Goal: Task Accomplishment & Management: Manage account settings

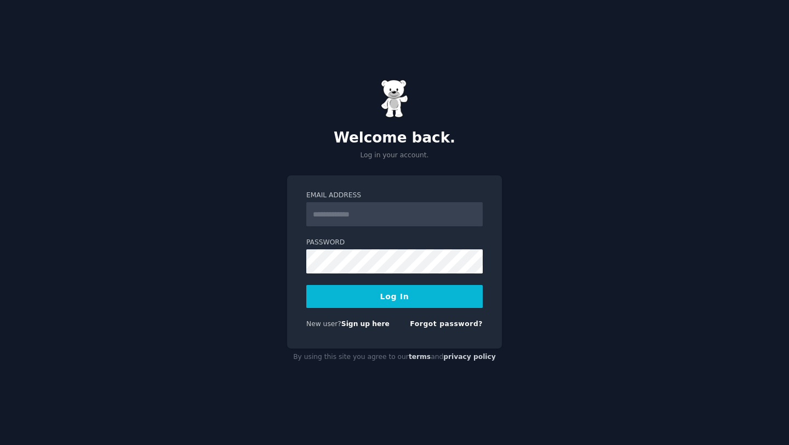
click at [373, 214] on input "Email Address" at bounding box center [394, 214] width 176 height 24
click at [457, 244] on label "Password" at bounding box center [394, 243] width 176 height 10
click at [410, 218] on input "Email Address" at bounding box center [394, 214] width 176 height 24
type input "**********"
click at [407, 296] on button "Log In" at bounding box center [394, 296] width 176 height 23
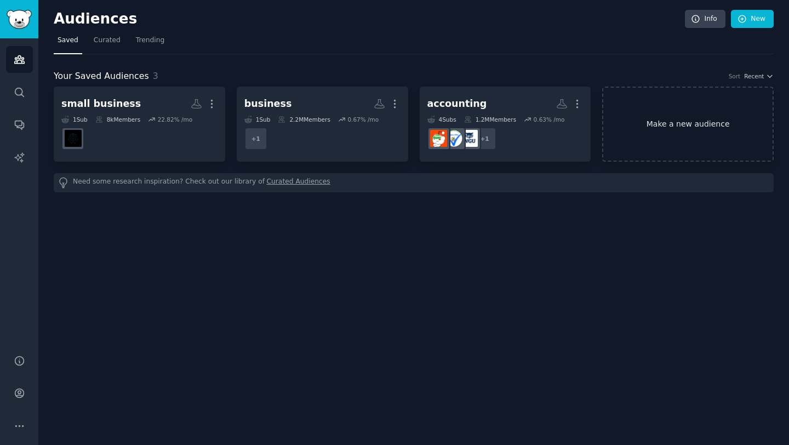
click at [660, 118] on link "Make a new audience" at bounding box center [688, 124] width 172 height 75
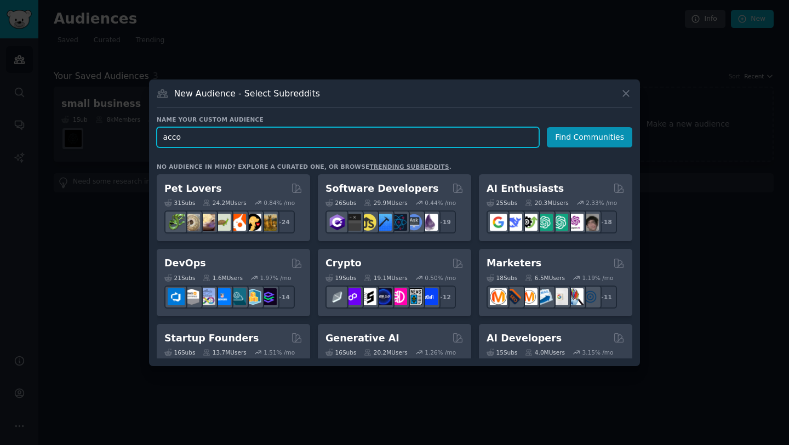
paste input "accountants"
paste input "untants"
type input "accountants"
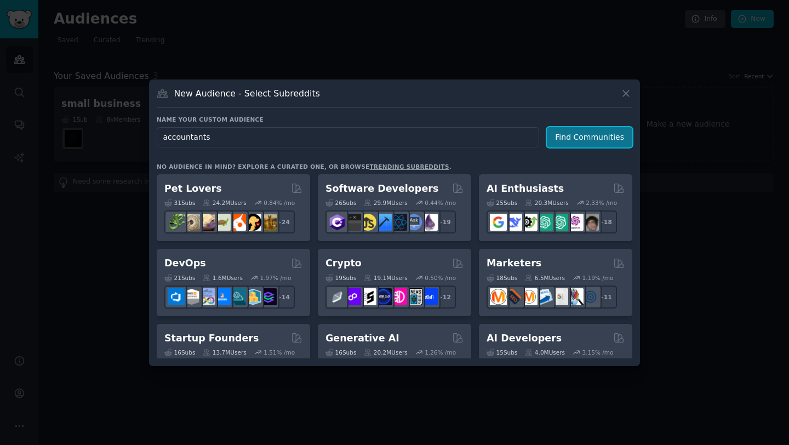
click at [580, 138] on button "Find Communities" at bounding box center [589, 137] width 85 height 20
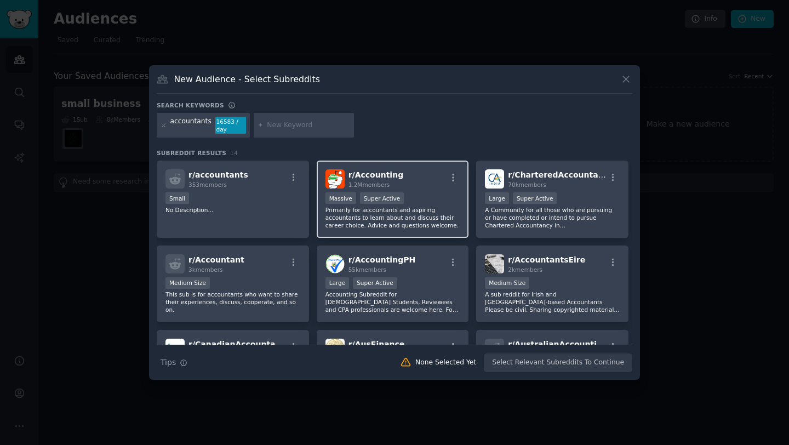
click at [433, 193] on div "Massive Super Active" at bounding box center [393, 199] width 135 height 14
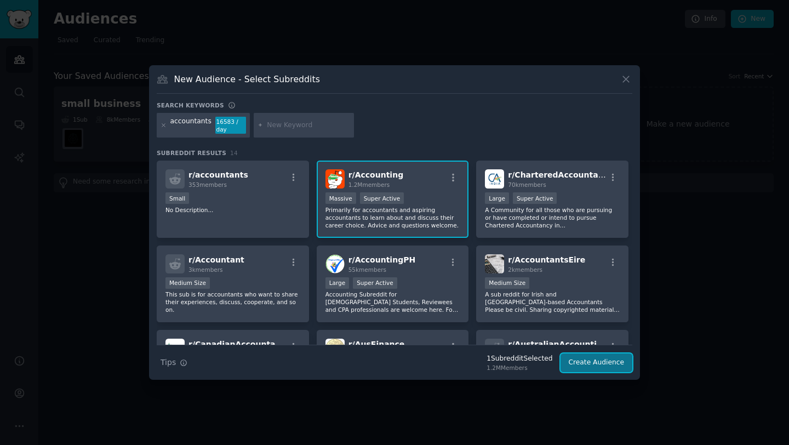
click at [619, 361] on button "Create Audience" at bounding box center [597, 362] width 72 height 19
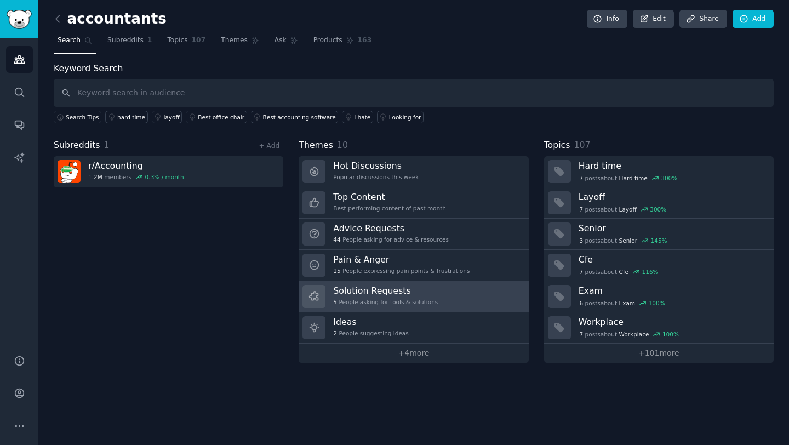
click at [455, 287] on link "Solution Requests 5 People asking for tools & solutions" at bounding box center [414, 296] width 230 height 31
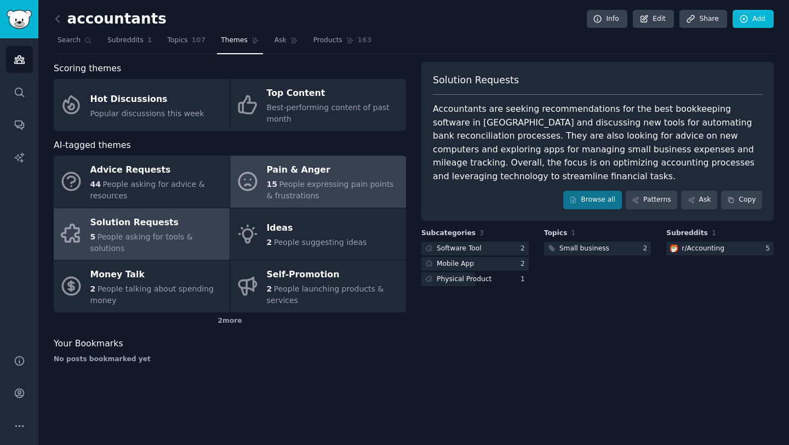
click at [313, 193] on div "15 People expressing pain points & frustrations" at bounding box center [334, 190] width 134 height 23
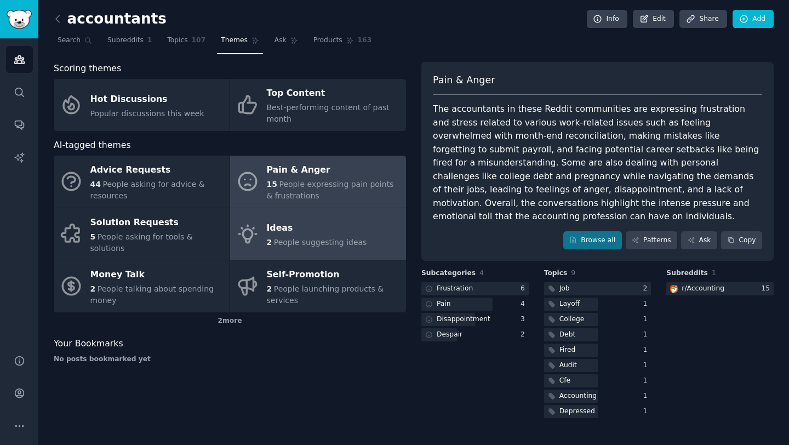
click at [311, 230] on div "Ideas" at bounding box center [317, 229] width 100 height 18
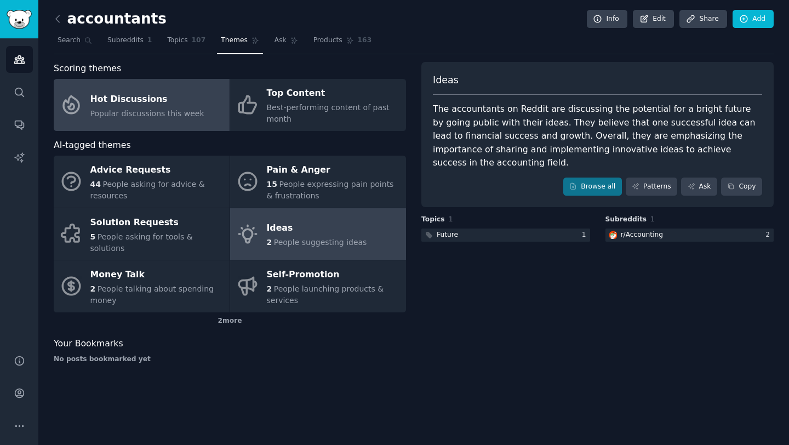
click at [216, 104] on link "Hot Discussions Popular discussions this week" at bounding box center [142, 105] width 176 height 52
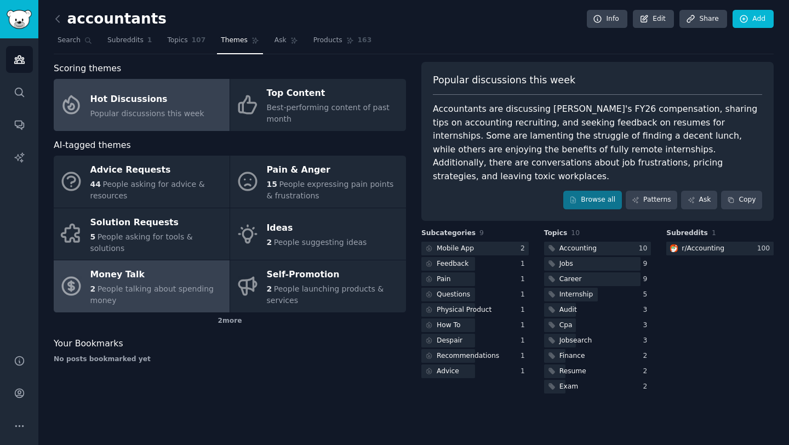
click at [192, 271] on div "Money Talk" at bounding box center [157, 275] width 134 height 18
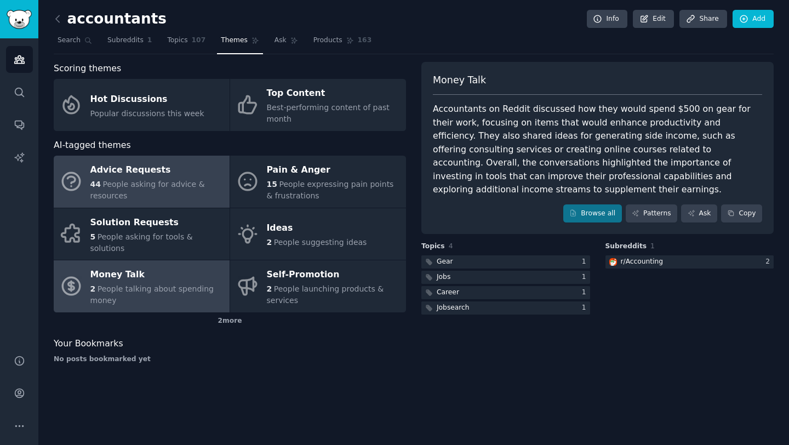
click at [186, 175] on div "Advice Requests" at bounding box center [157, 171] width 134 height 18
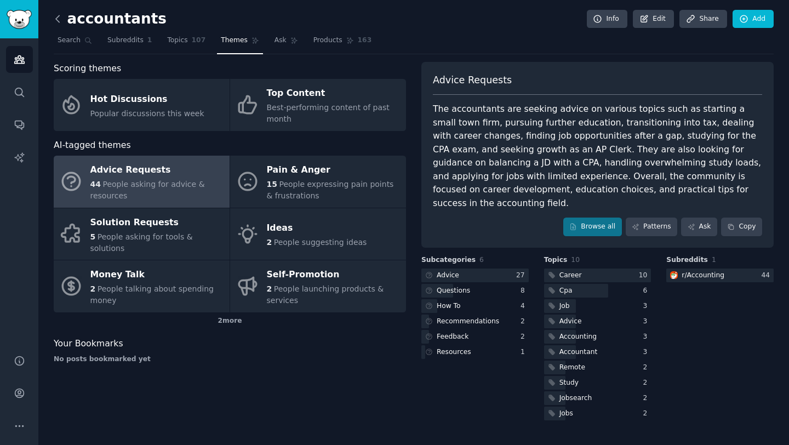
click at [56, 19] on icon at bounding box center [57, 18] width 3 height 7
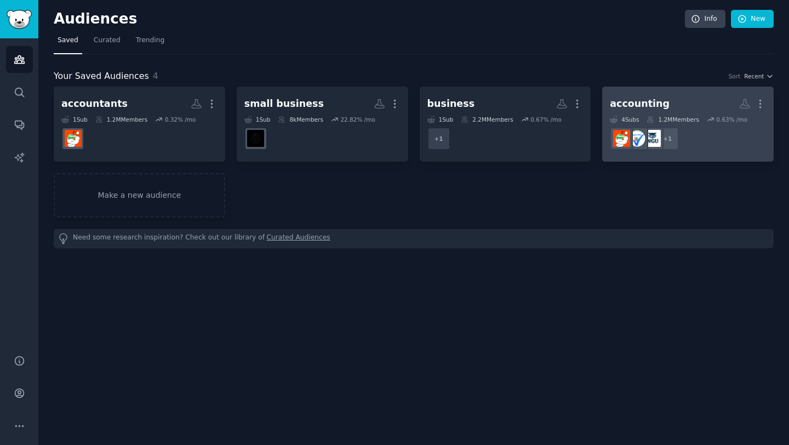
click at [664, 105] on h2 "accounting More" at bounding box center [688, 103] width 156 height 19
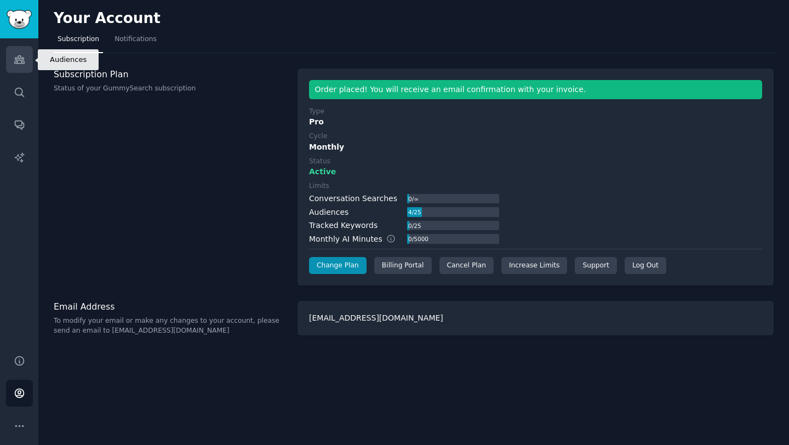
click at [30, 64] on link "Audiences" at bounding box center [19, 59] width 27 height 27
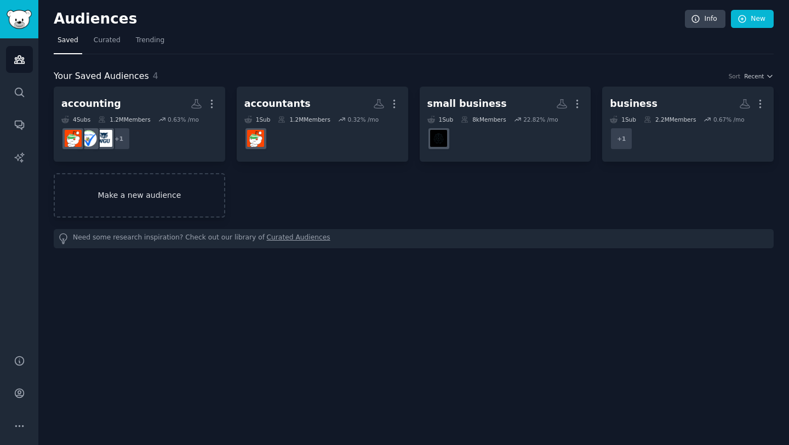
click at [169, 190] on link "Make a new audience" at bounding box center [140, 195] width 172 height 44
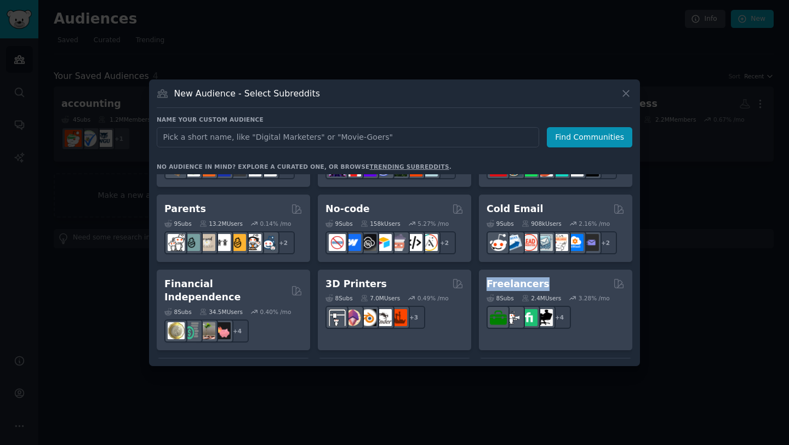
scroll to position [501, 0]
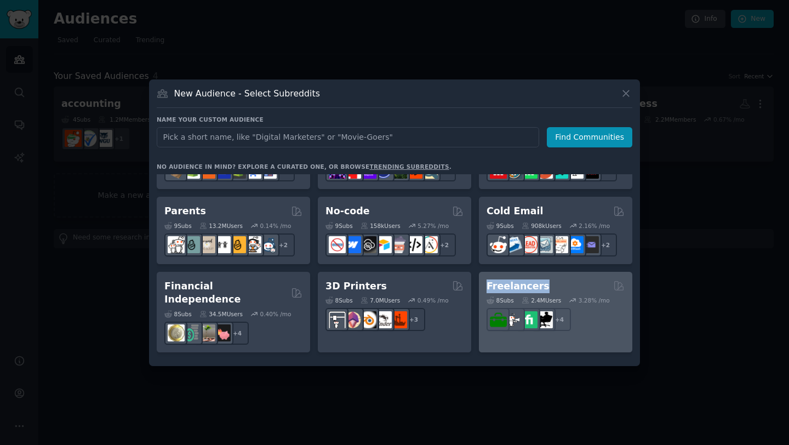
click at [511, 283] on h2 "Freelancers" at bounding box center [518, 286] width 63 height 14
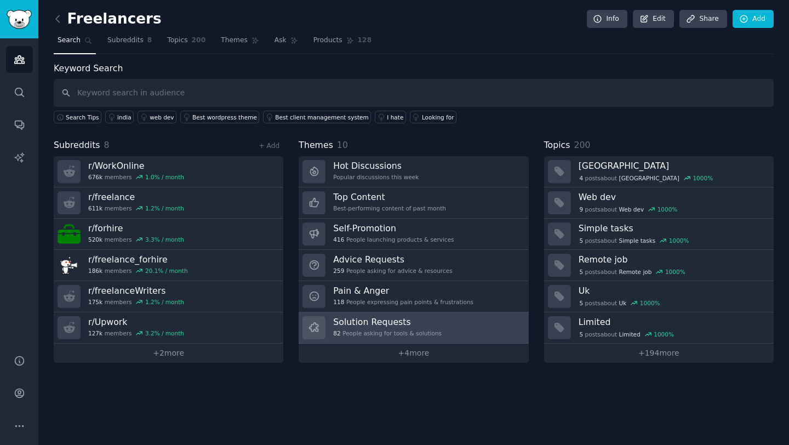
click at [449, 322] on link "Solution Requests 82 People asking for tools & solutions" at bounding box center [414, 327] width 230 height 31
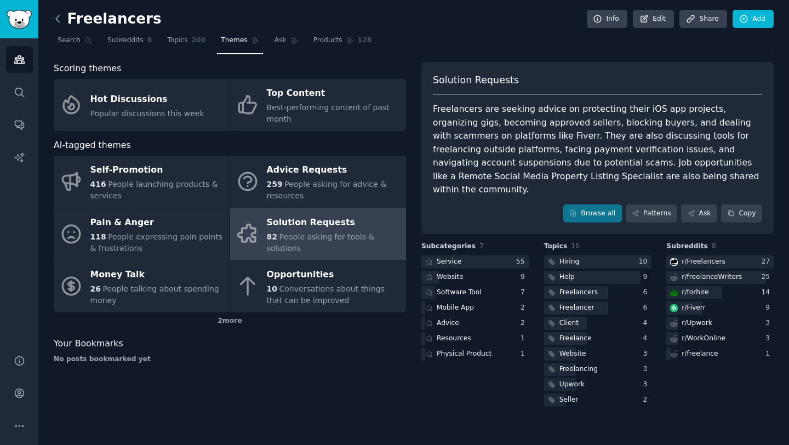
click at [61, 18] on icon at bounding box center [58, 19] width 12 height 12
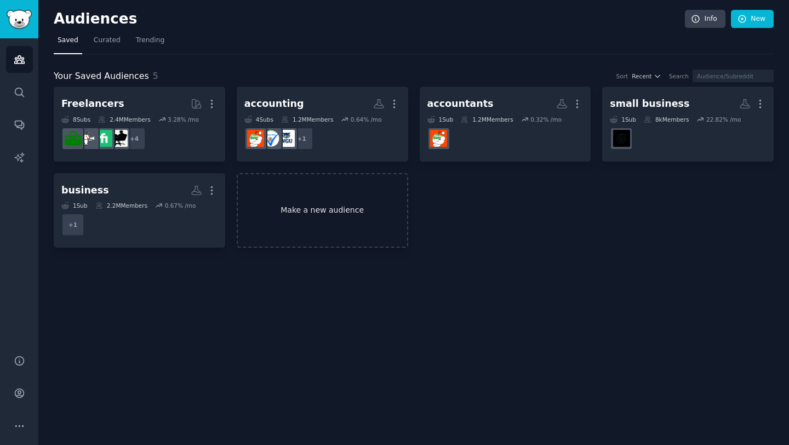
click at [351, 216] on link "Make a new audience" at bounding box center [323, 210] width 172 height 75
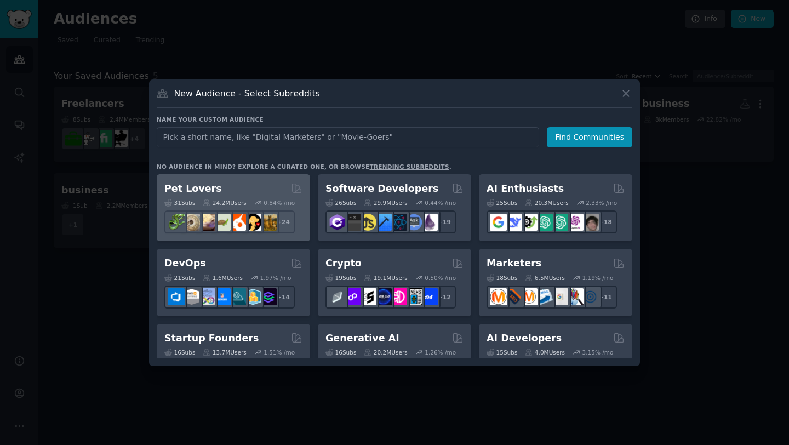
click at [250, 190] on div "Pet Lovers" at bounding box center [233, 189] width 138 height 14
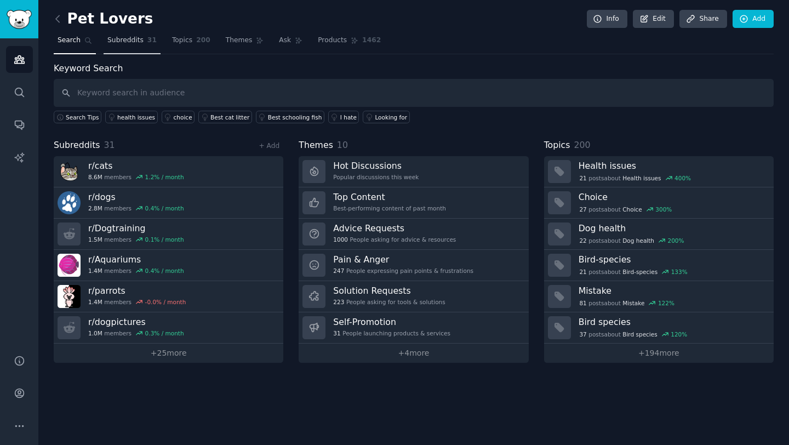
click at [140, 45] on link "Subreddits 31" at bounding box center [132, 43] width 57 height 22
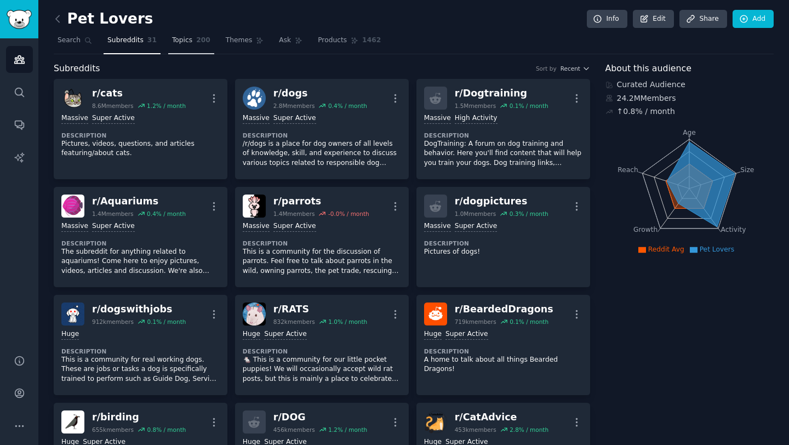
click at [172, 46] on link "Topics 200" at bounding box center [191, 43] width 46 height 22
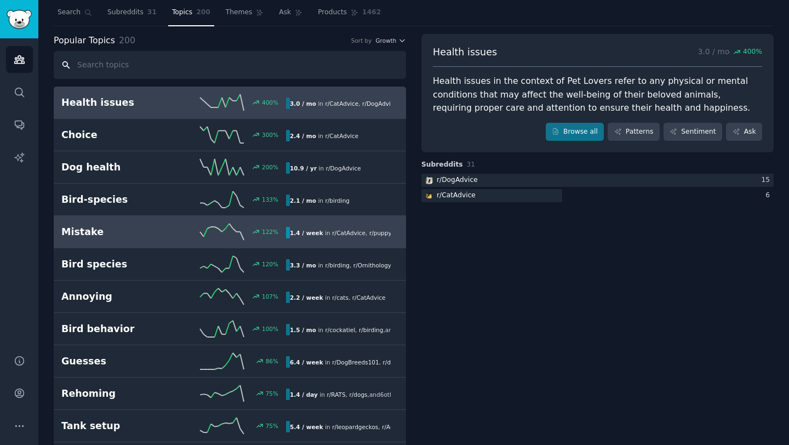
scroll to position [141, 0]
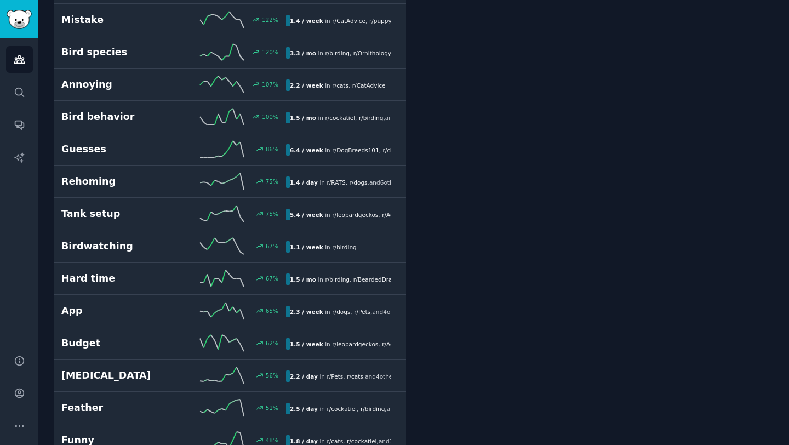
scroll to position [0, 0]
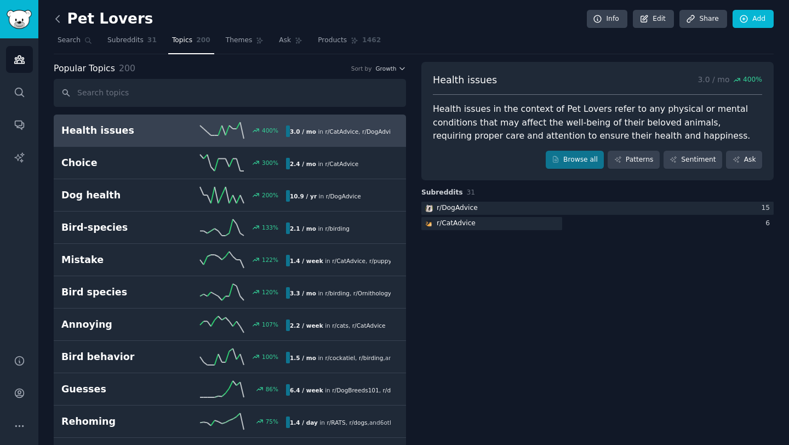
click at [58, 18] on icon at bounding box center [58, 19] width 12 height 12
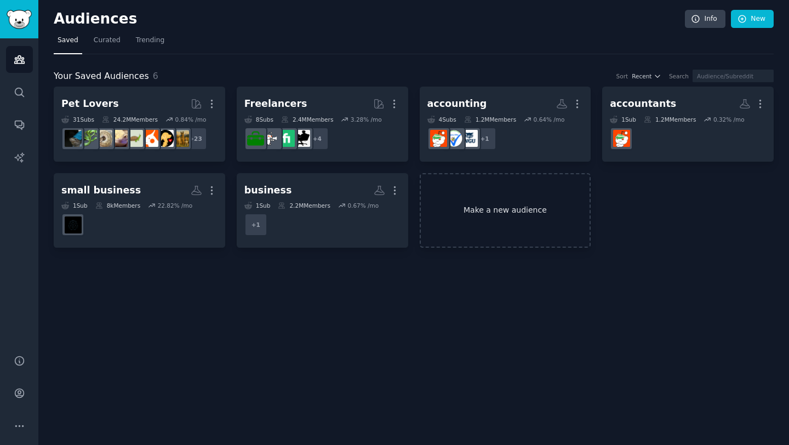
click at [522, 208] on link "Make a new audience" at bounding box center [506, 210] width 172 height 75
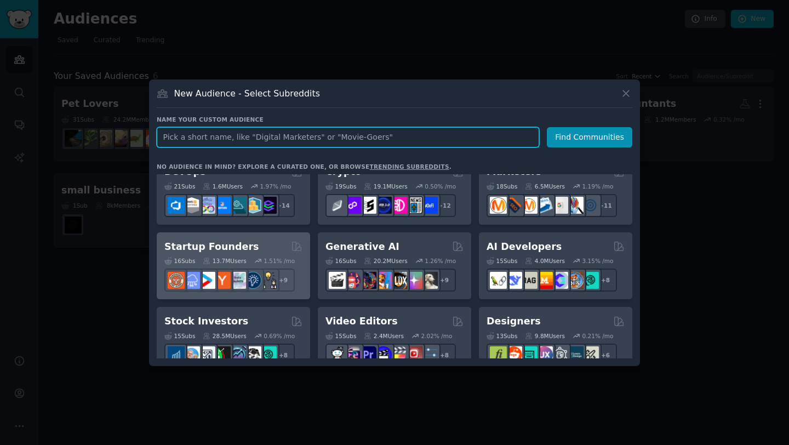
scroll to position [94, 0]
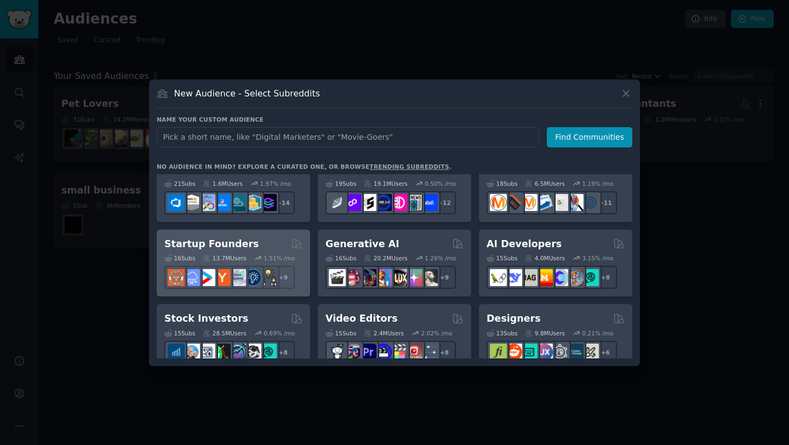
click at [258, 241] on div "Startup Founders Curated by GummySearch" at bounding box center [233, 244] width 138 height 14
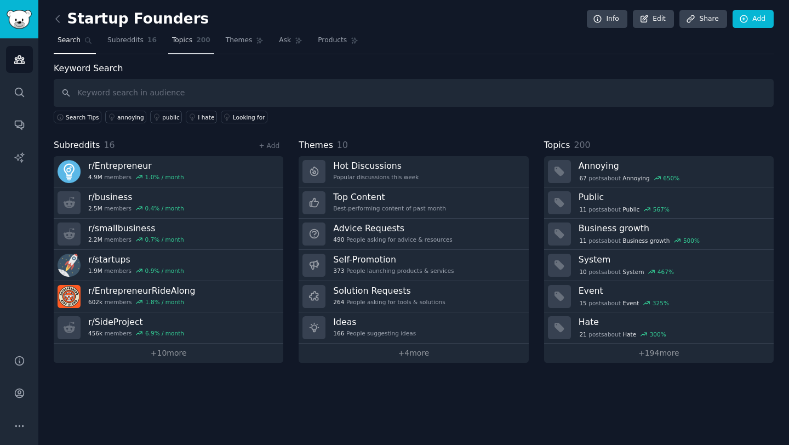
click at [178, 50] on link "Topics 200" at bounding box center [191, 43] width 46 height 22
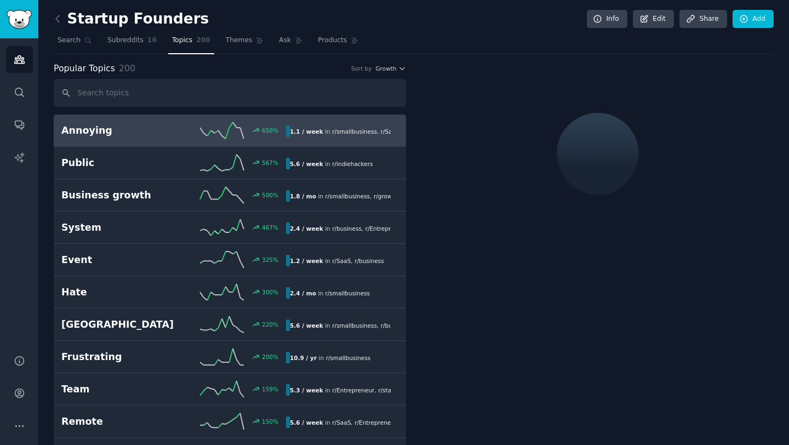
drag, startPoint x: 133, startPoint y: 35, endPoint x: 188, endPoint y: 49, distance: 57.0
click at [132, 35] on link "Subreddits 16" at bounding box center [132, 43] width 57 height 22
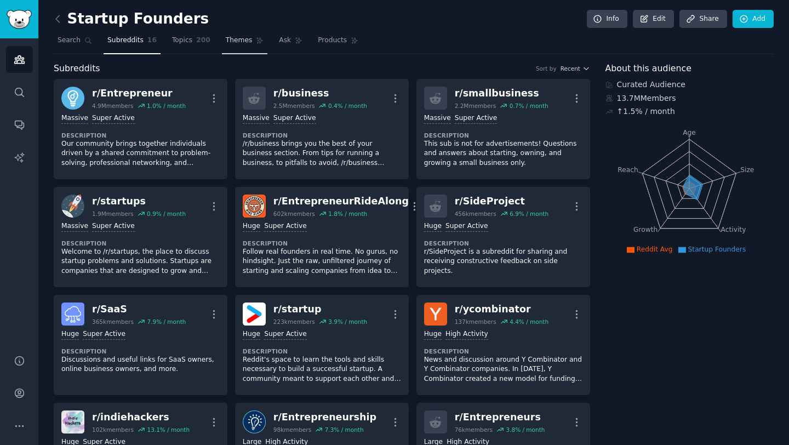
click at [241, 40] on span "Themes" at bounding box center [239, 41] width 27 height 10
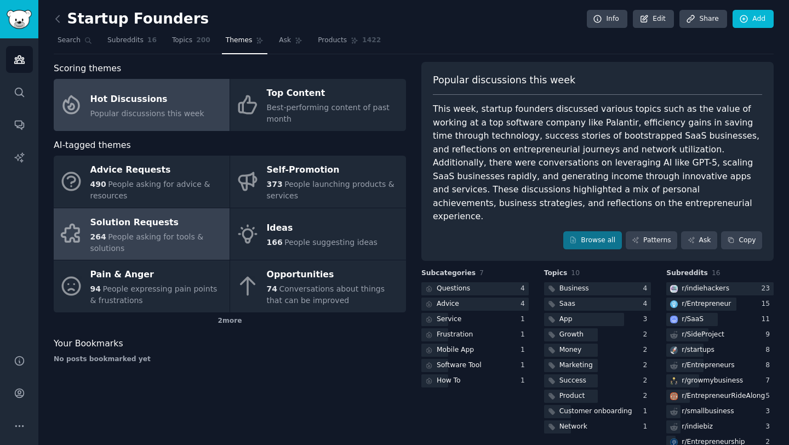
click at [195, 247] on div "264 People asking for tools & solutions" at bounding box center [157, 242] width 134 height 23
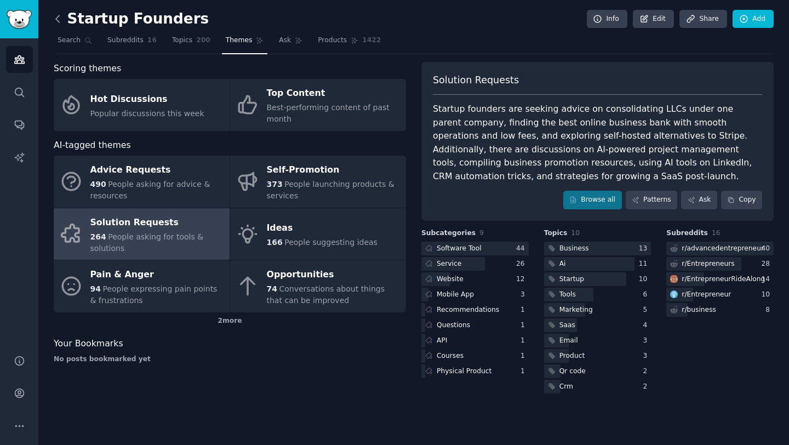
click at [60, 18] on icon at bounding box center [58, 19] width 12 height 12
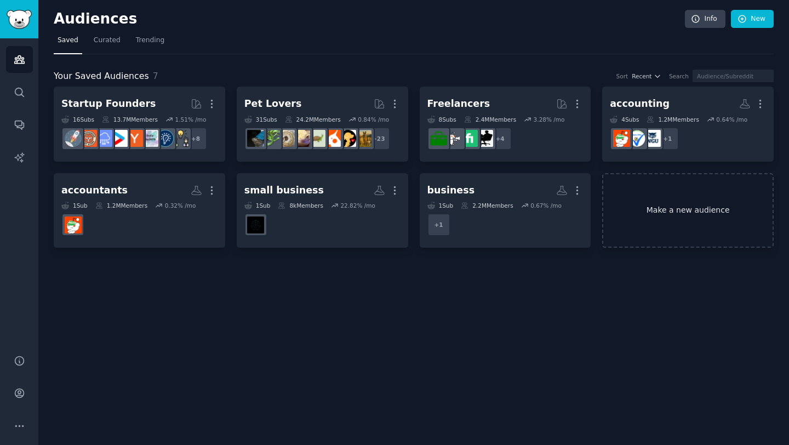
click at [652, 227] on link "Make a new audience" at bounding box center [688, 210] width 172 height 75
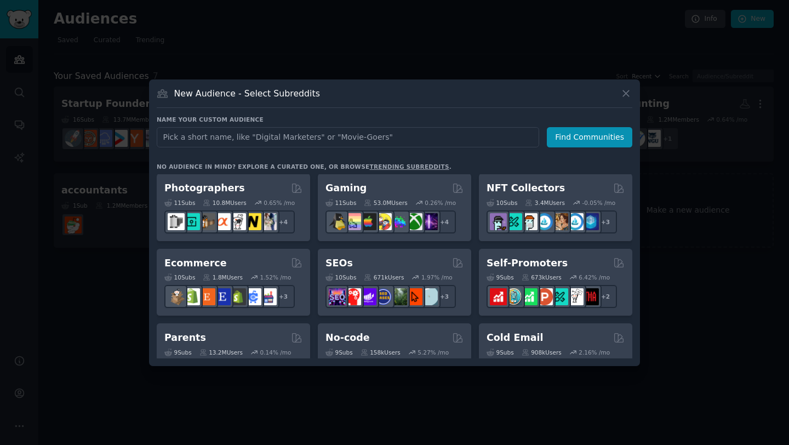
scroll to position [379, 0]
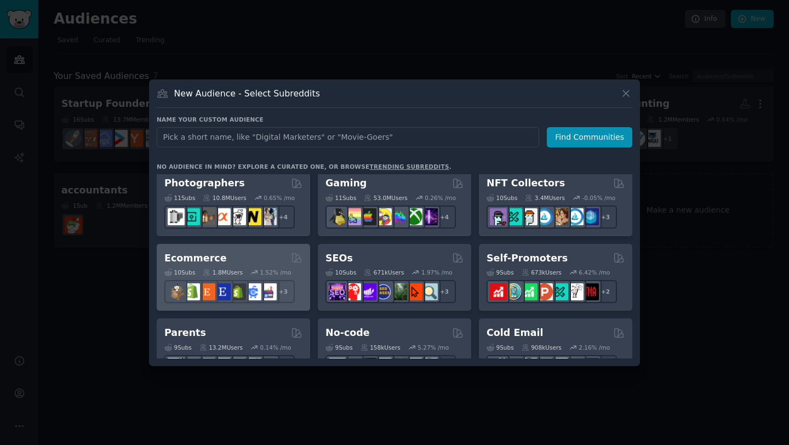
click at [235, 252] on div "Ecommerce" at bounding box center [233, 259] width 138 height 14
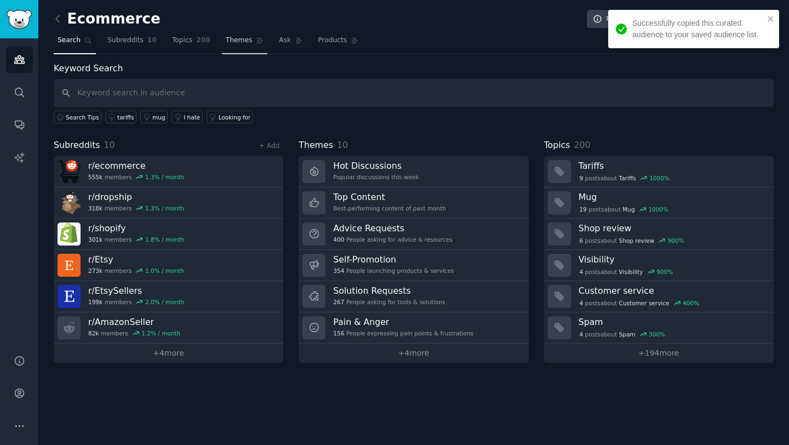
click at [232, 43] on span "Themes" at bounding box center [239, 41] width 27 height 10
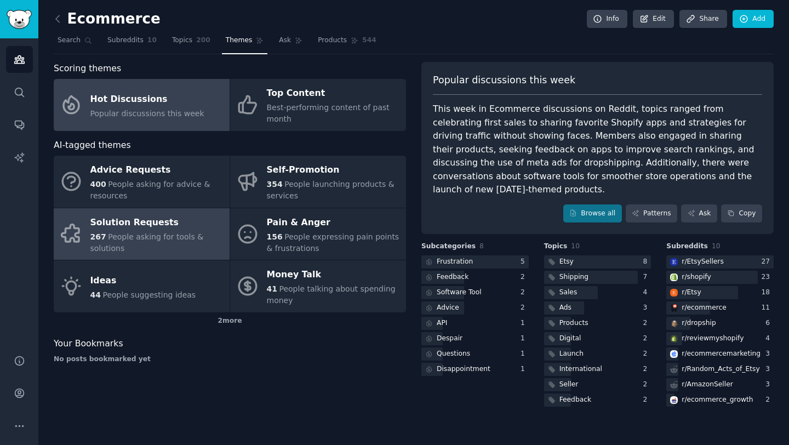
click at [173, 220] on div "Solution Requests" at bounding box center [157, 223] width 134 height 18
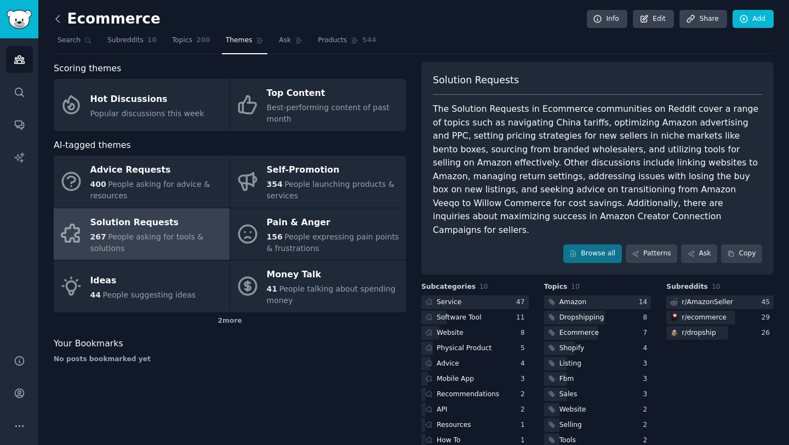
click at [55, 14] on icon at bounding box center [58, 19] width 12 height 12
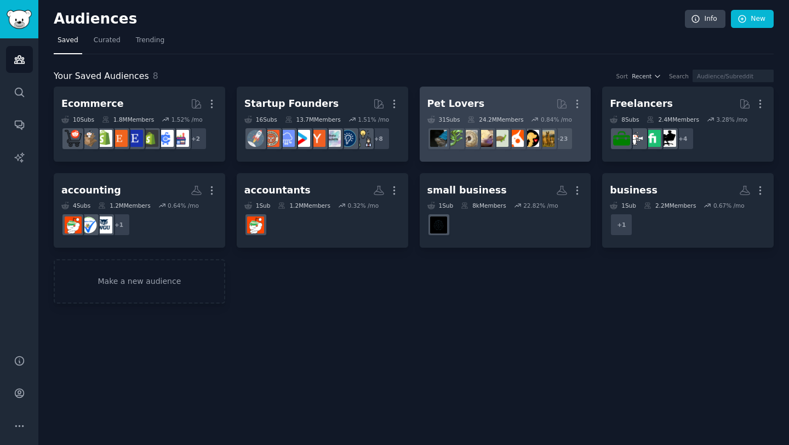
click at [459, 98] on div "Pet Lovers" at bounding box center [456, 104] width 58 height 14
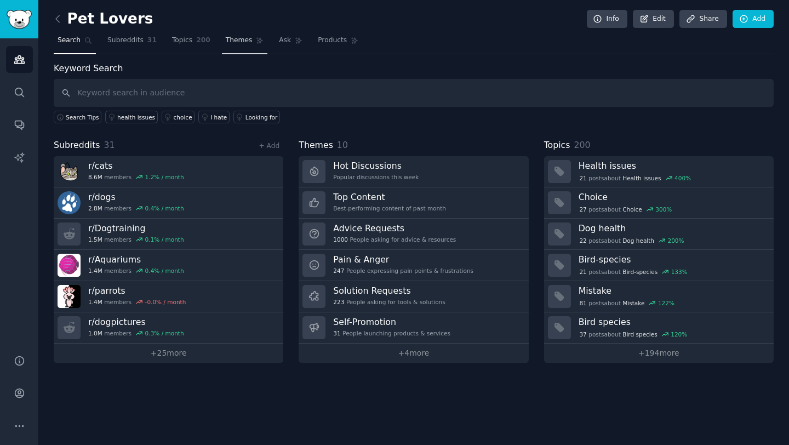
click at [237, 44] on span "Themes" at bounding box center [239, 41] width 27 height 10
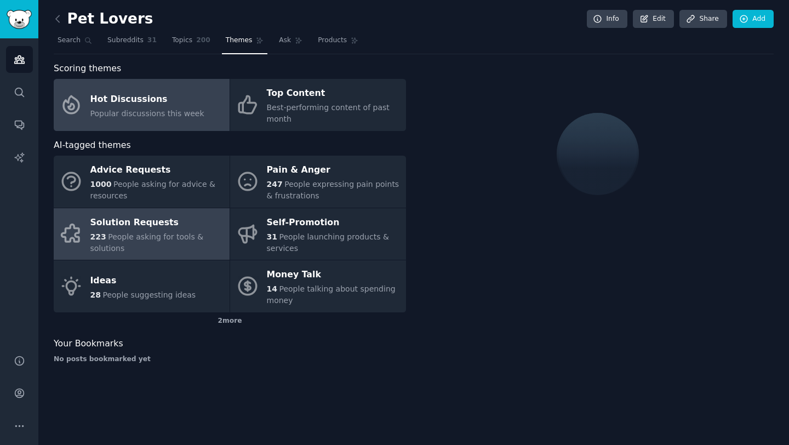
click at [215, 243] on div "223 People asking for tools & solutions" at bounding box center [157, 242] width 134 height 23
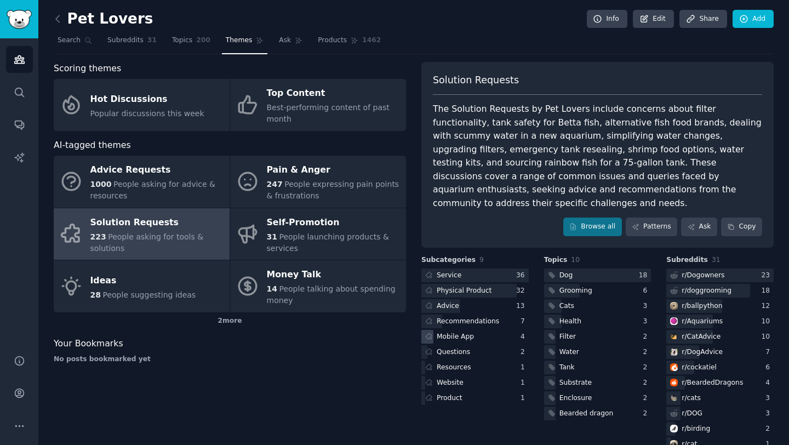
click at [475, 330] on div "Mobile App" at bounding box center [474, 337] width 107 height 14
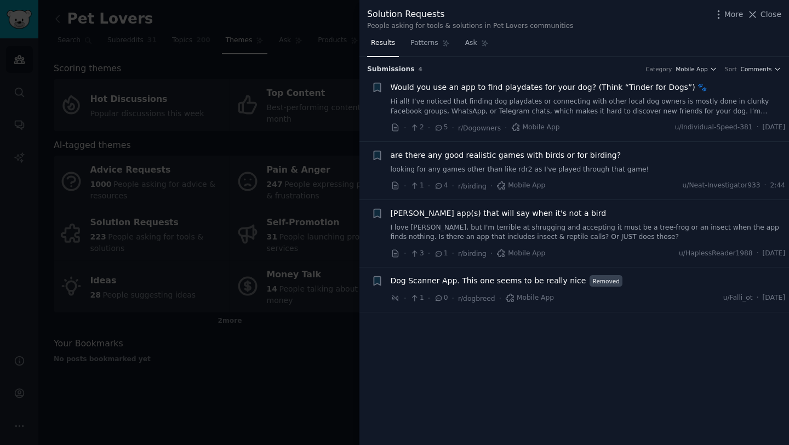
click at [315, 366] on div at bounding box center [394, 222] width 789 height 445
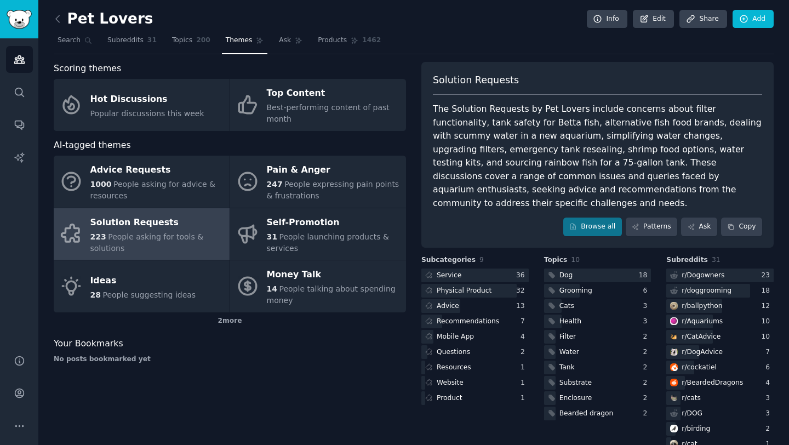
click at [51, 14] on div "Pet Lovers Info Edit Share Add Search Subreddits 31 Topics 200 Themes Ask Produ…" at bounding box center [413, 241] width 751 height 483
click at [56, 17] on icon at bounding box center [58, 19] width 12 height 12
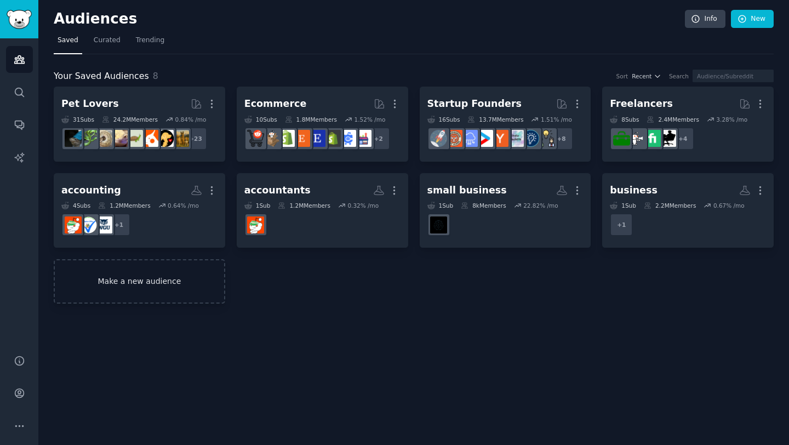
click at [161, 278] on link "Make a new audience" at bounding box center [140, 281] width 172 height 44
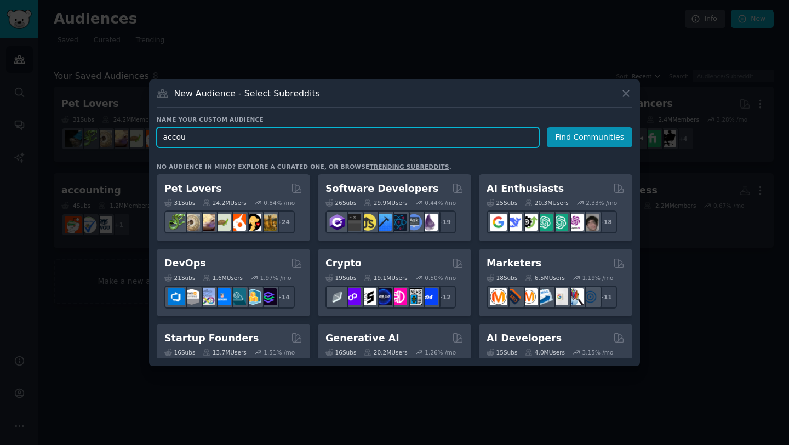
paste input "nting"
type input "accounting"
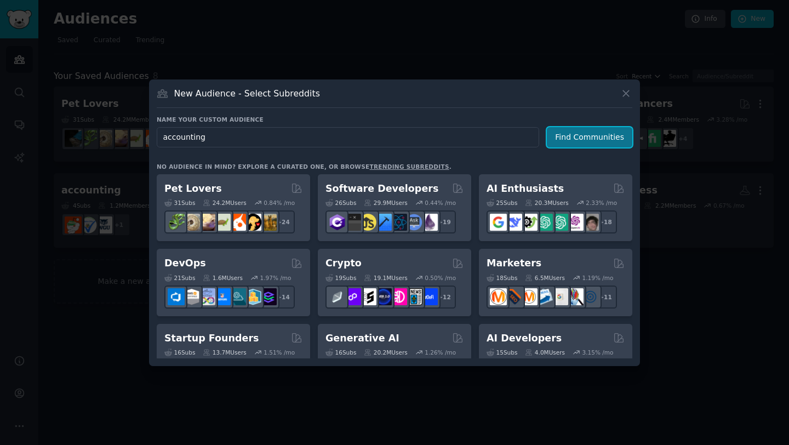
click at [566, 135] on button "Find Communities" at bounding box center [589, 137] width 85 height 20
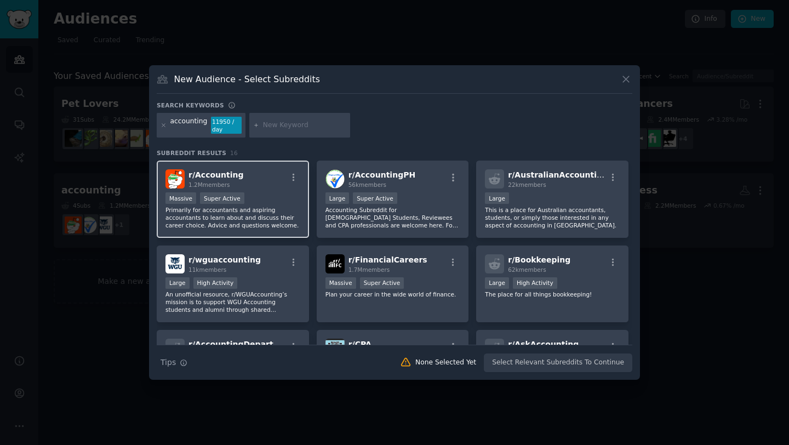
click at [256, 211] on p "Primarily for accountants and aspiring accountants to learn about and discuss t…" at bounding box center [233, 217] width 135 height 23
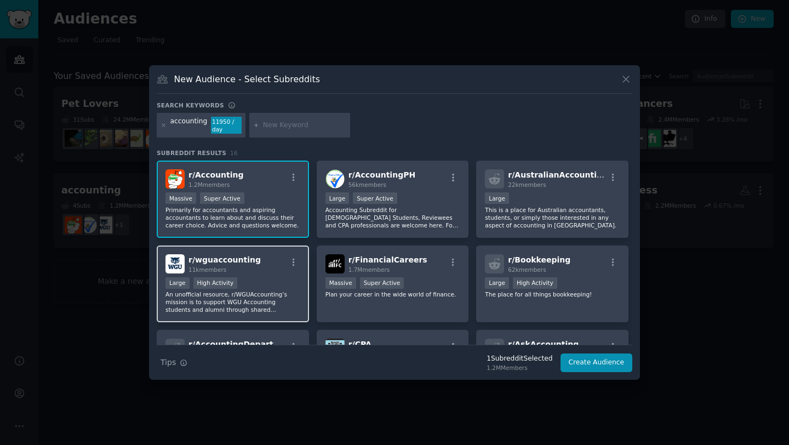
click at [275, 303] on p "An unofficial resource, r/WGUAccounting’s mission is to support WGU Accounting …" at bounding box center [233, 301] width 135 height 23
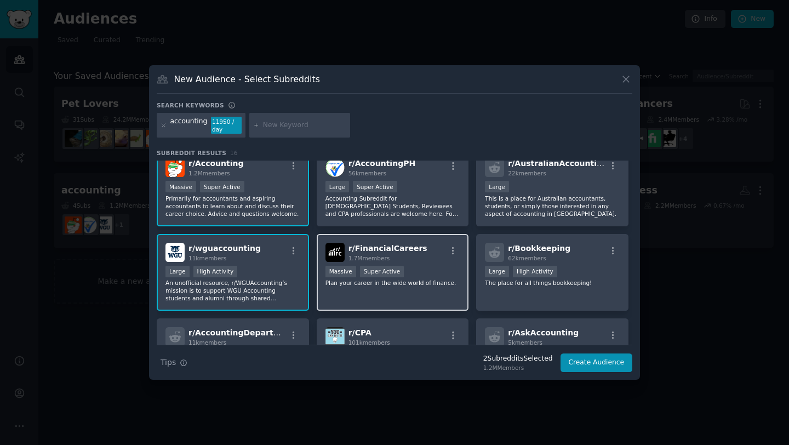
scroll to position [12, 0]
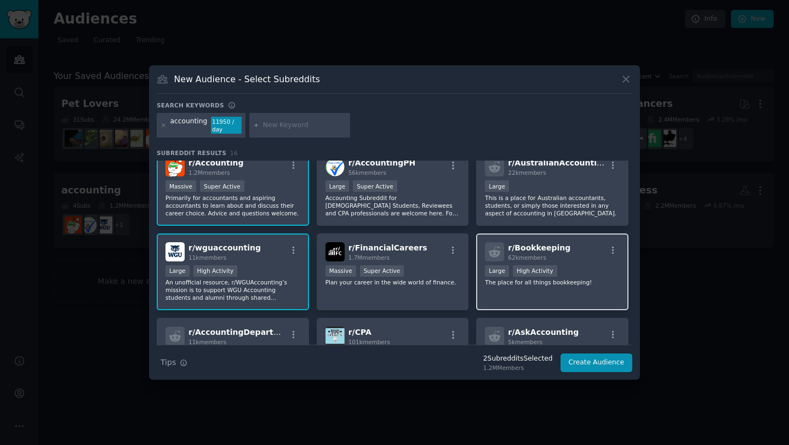
click at [538, 296] on div "r/ Bookkeeping 62k members Large High Activity The place for all things bookkee…" at bounding box center [552, 271] width 152 height 77
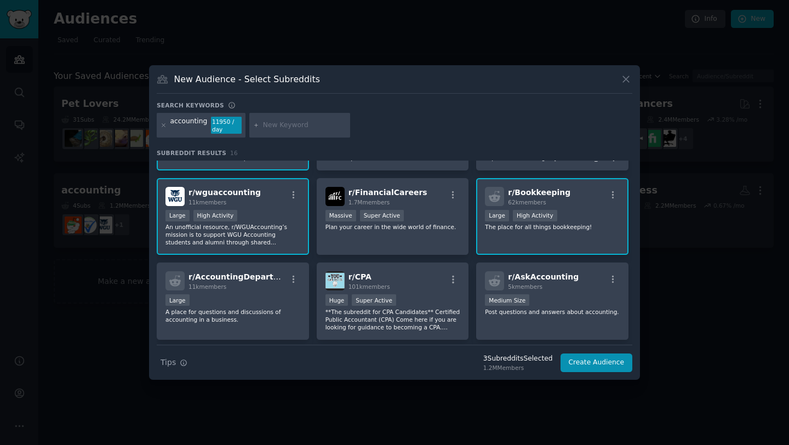
scroll to position [74, 0]
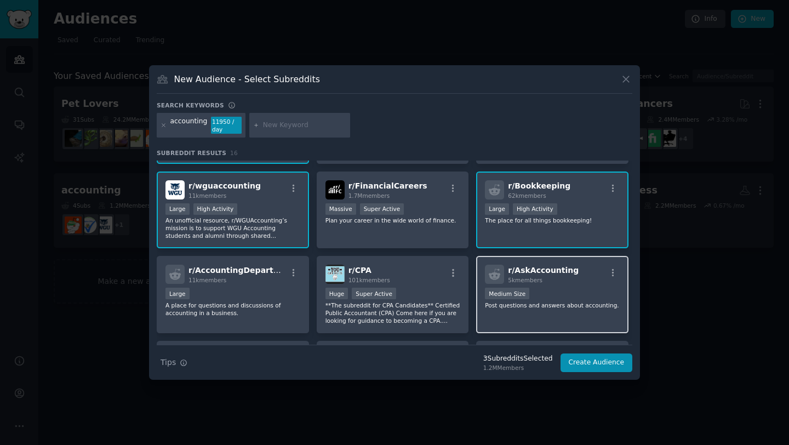
click at [532, 317] on div "r/ AskAccounting 5k members Medium Size Post questions and answers about accoun…" at bounding box center [552, 294] width 152 height 77
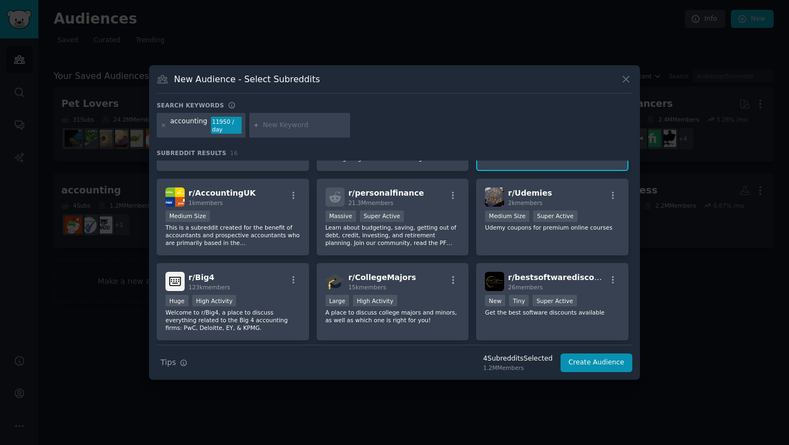
scroll to position [326, 0]
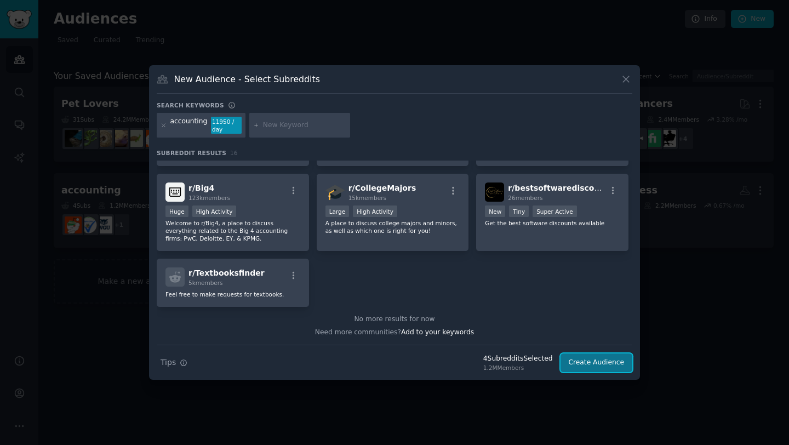
click at [580, 364] on button "Create Audience" at bounding box center [597, 362] width 72 height 19
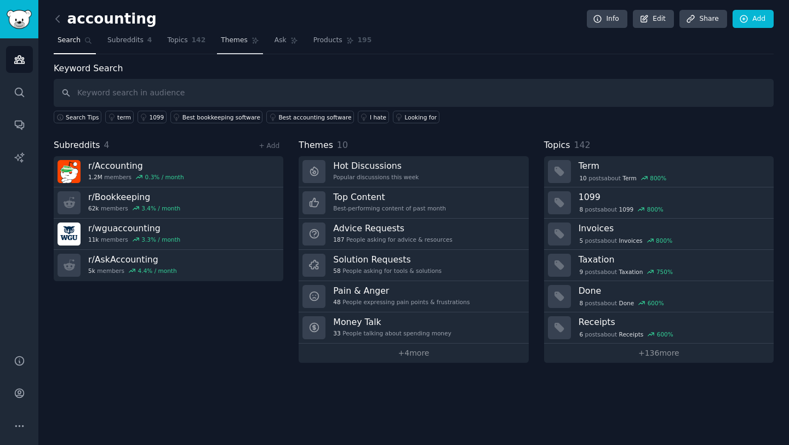
click at [221, 40] on span "Themes" at bounding box center [234, 41] width 27 height 10
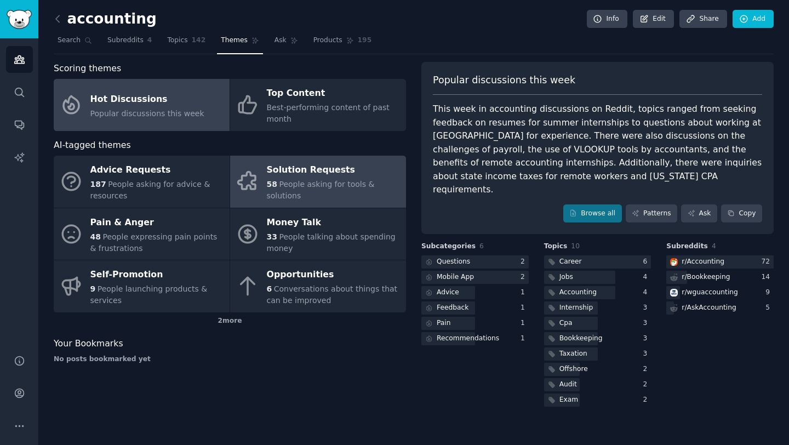
click at [283, 187] on span "People asking for tools & solutions" at bounding box center [321, 190] width 108 height 20
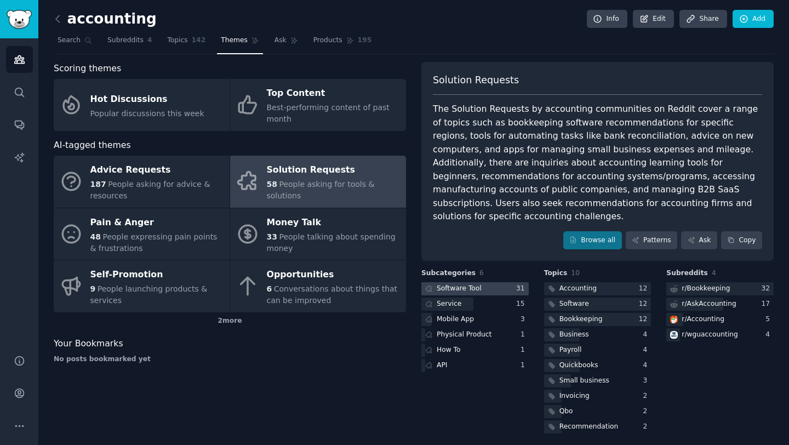
click at [467, 284] on div "Software Tool" at bounding box center [459, 289] width 45 height 10
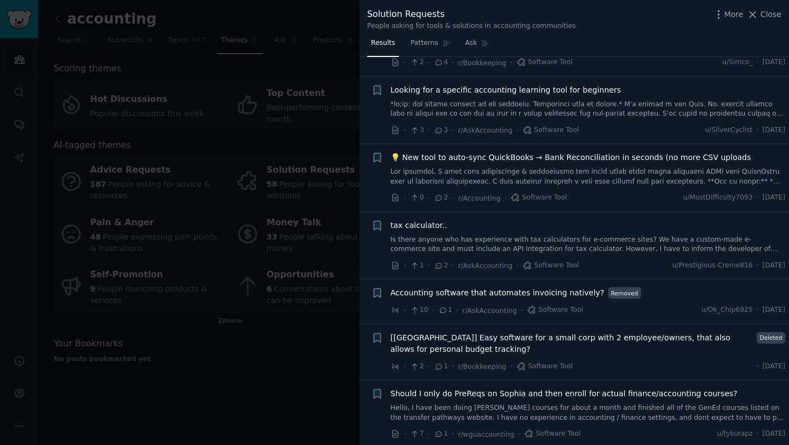
scroll to position [1241, 0]
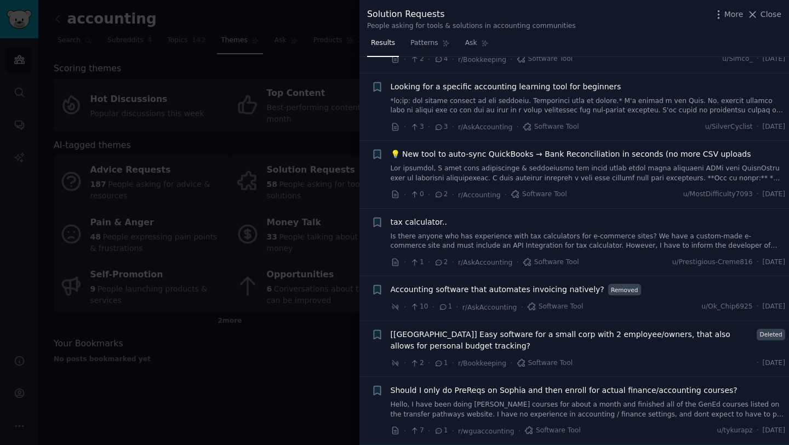
click at [242, 394] on div at bounding box center [394, 222] width 789 height 445
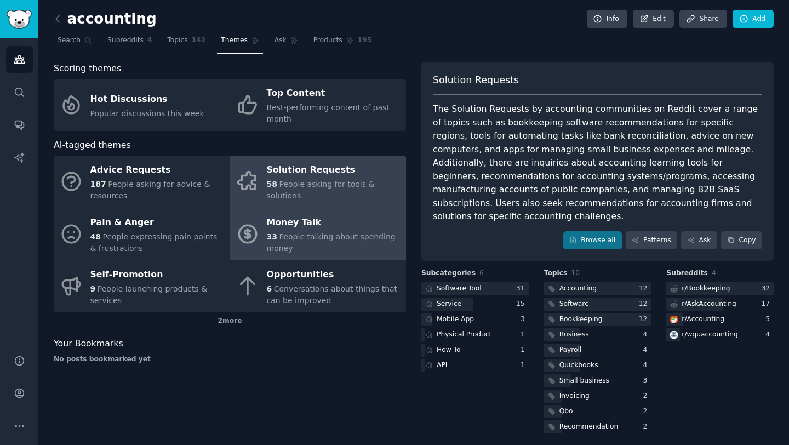
click at [275, 243] on div "33 People talking about spending money" at bounding box center [334, 242] width 134 height 23
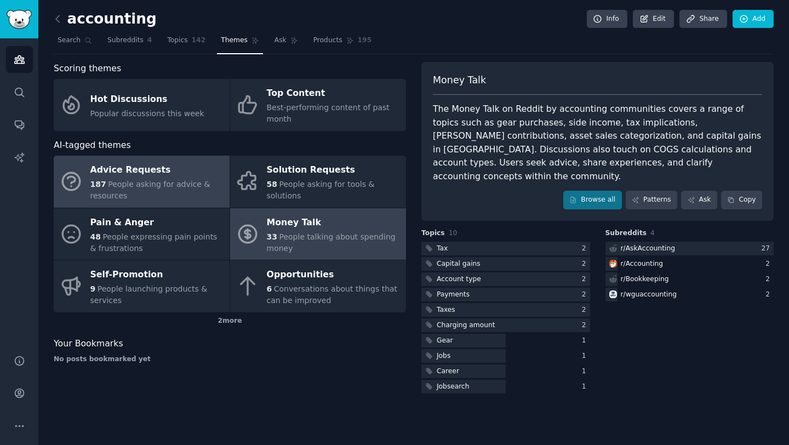
click at [183, 182] on span "People asking for advice & resources" at bounding box center [150, 190] width 120 height 20
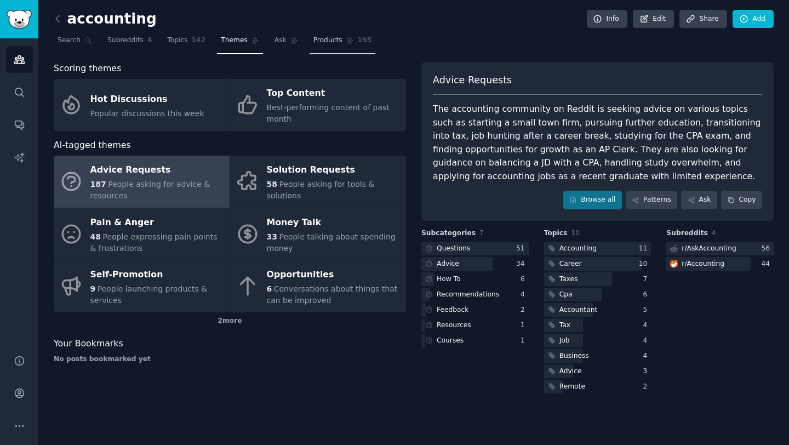
click at [332, 35] on link "Products 195" at bounding box center [343, 43] width 66 height 22
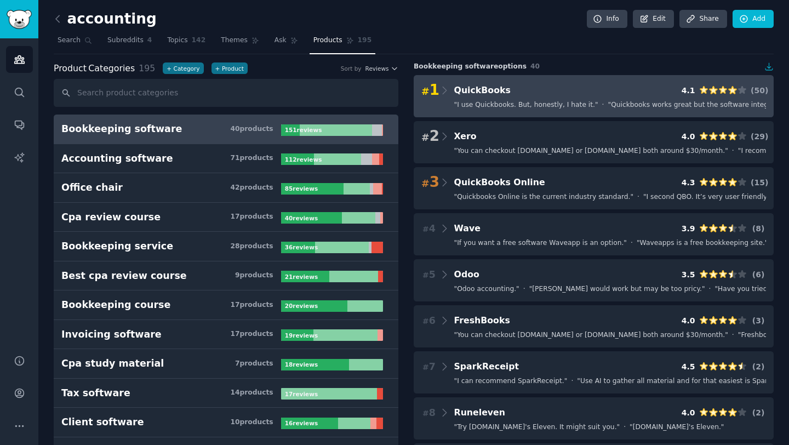
click at [564, 93] on div "# 1 QuickBooks 4.1 ( 50 )" at bounding box center [593, 90] width 345 height 15
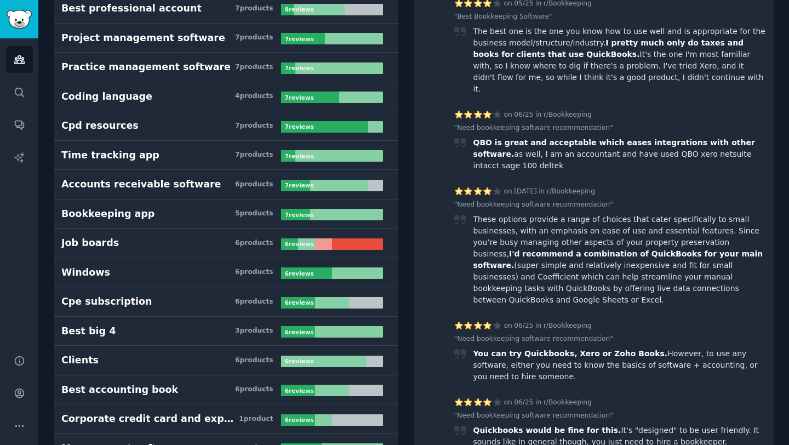
scroll to position [944, 0]
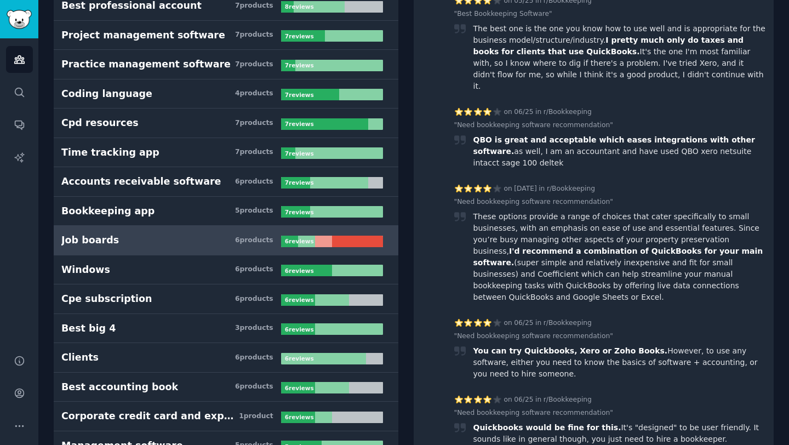
click at [210, 241] on h3 "Job boards 6 product s" at bounding box center [171, 240] width 220 height 14
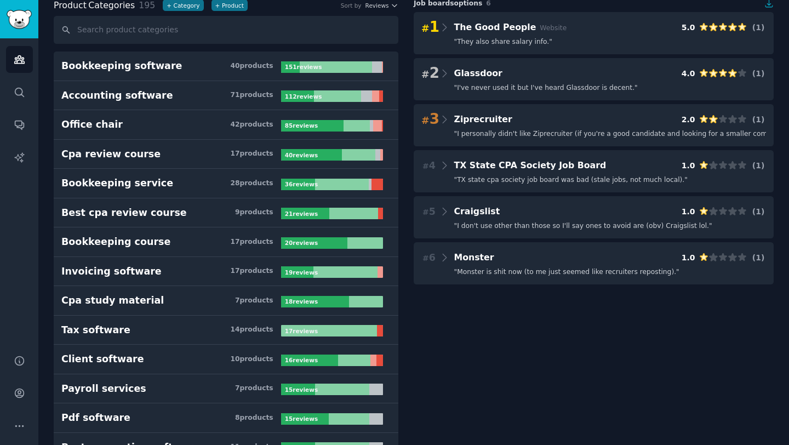
scroll to position [61, 0]
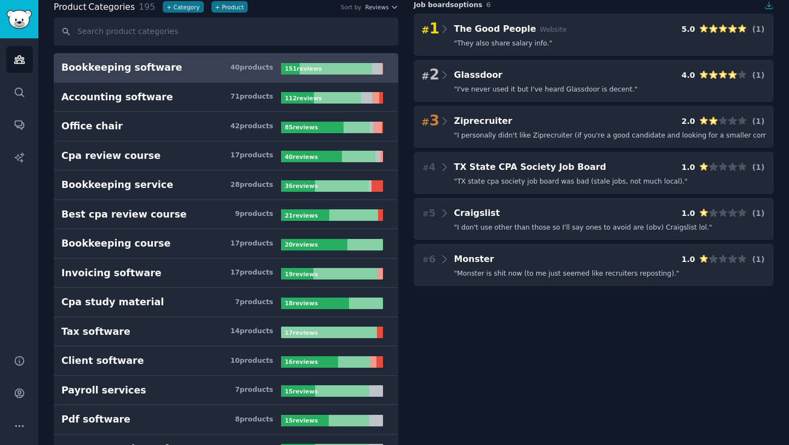
click at [204, 71] on h3 "Bookkeeping software 40 product s" at bounding box center [171, 68] width 220 height 14
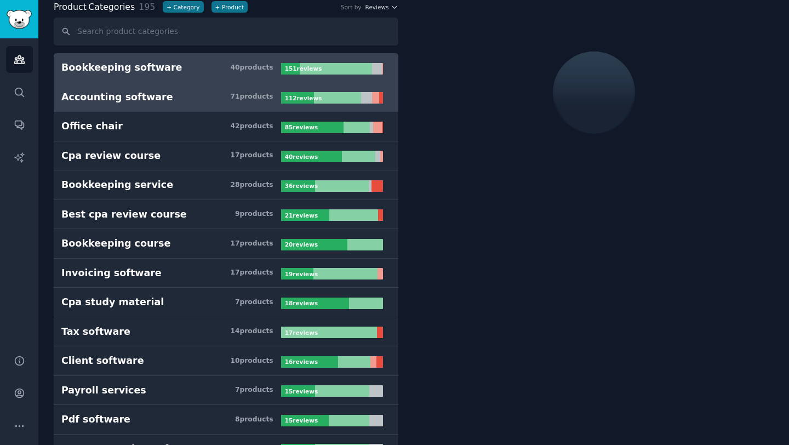
click at [201, 101] on h3 "Accounting software 71 product s" at bounding box center [171, 97] width 220 height 14
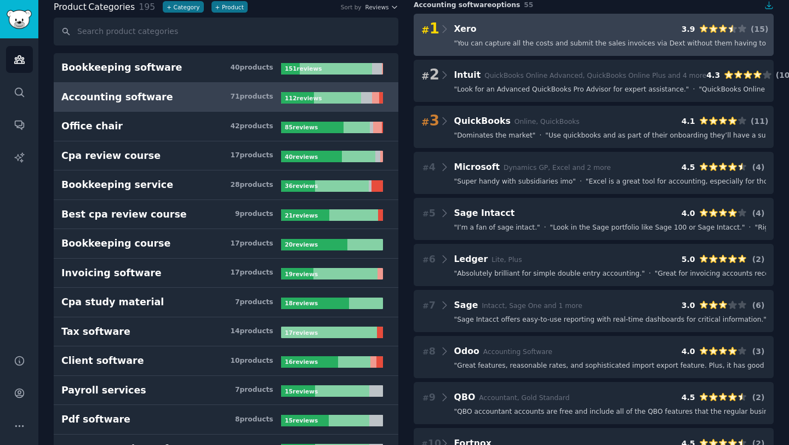
click at [570, 49] on div "# 1 Xero 3.9 ( 15 ) " You can capture all the costs and submit the sales invoic…" at bounding box center [594, 35] width 360 height 42
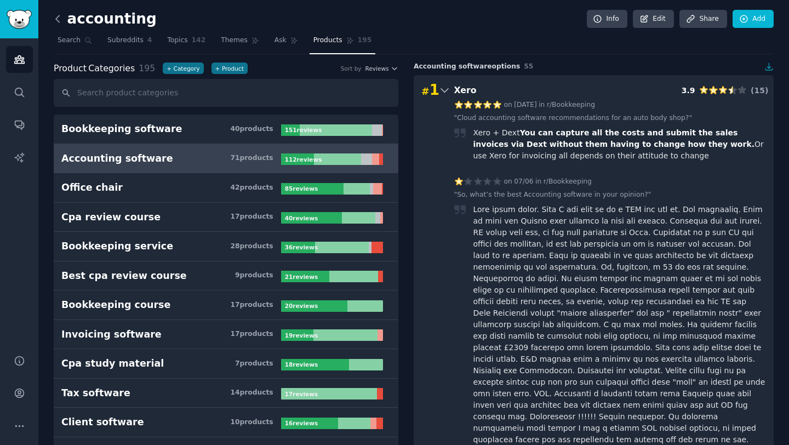
click at [55, 13] on icon at bounding box center [58, 19] width 12 height 12
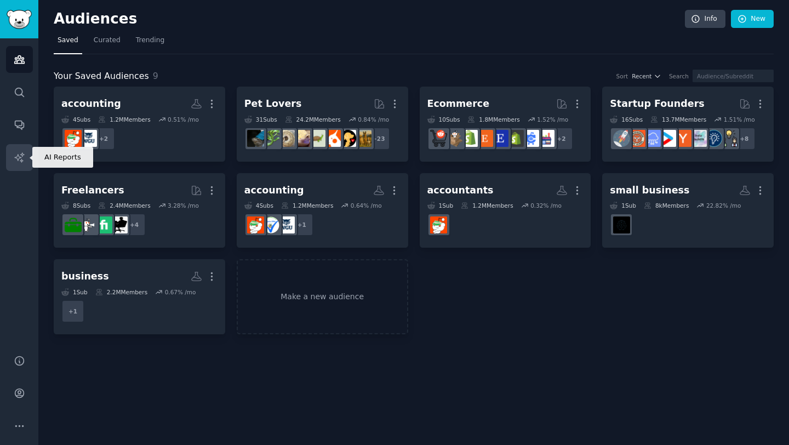
click at [22, 155] on icon "Sidebar" at bounding box center [18, 156] width 9 height 9
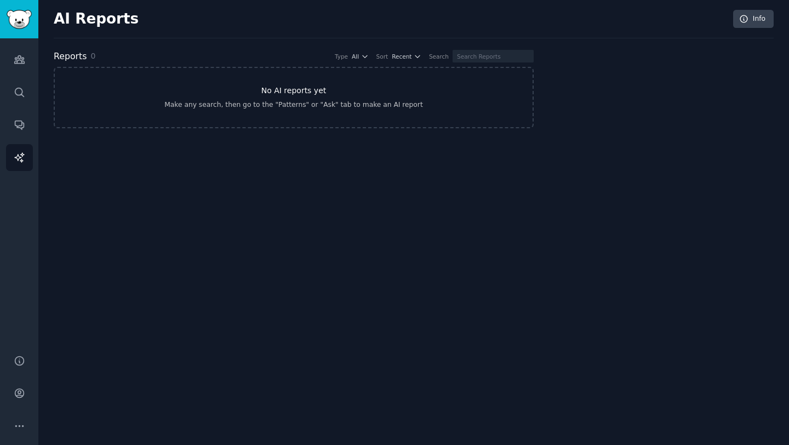
click at [279, 98] on link "No AI reports yet Make any search, then go to the "Patterns" or "Ask" tab to ma…" at bounding box center [294, 97] width 480 height 61
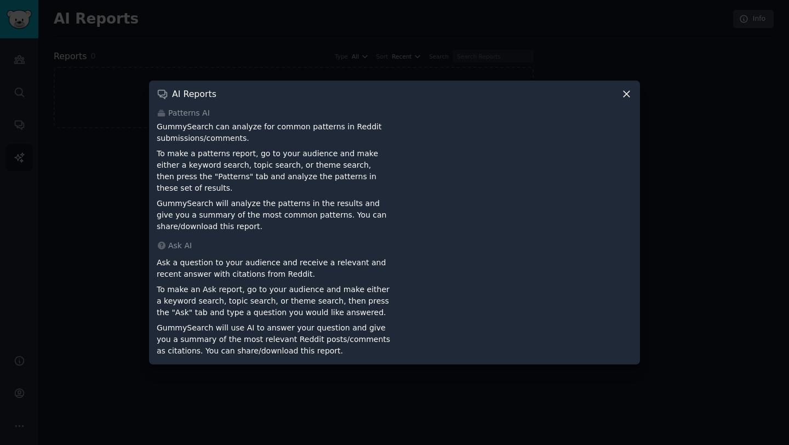
click at [623, 100] on icon at bounding box center [627, 94] width 12 height 12
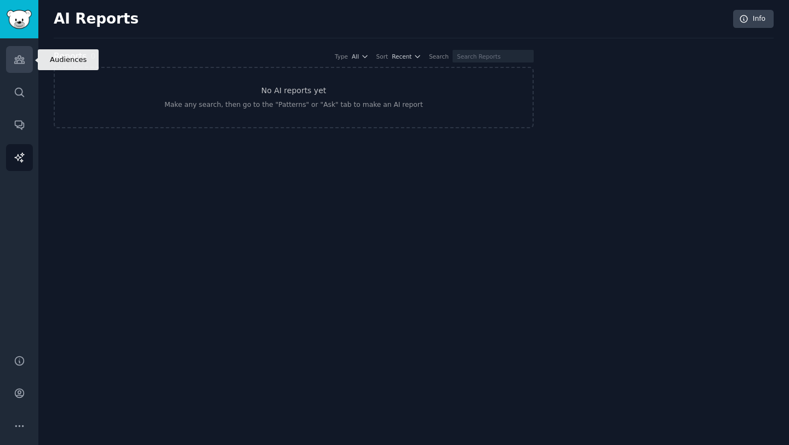
click at [17, 61] on icon "Sidebar" at bounding box center [19, 60] width 10 height 8
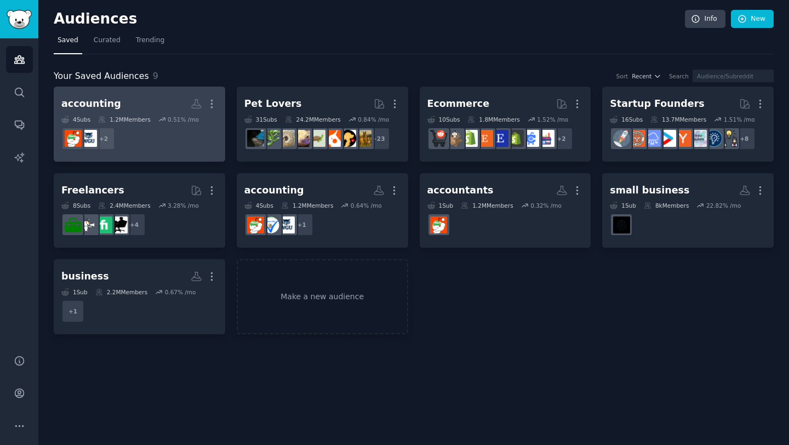
click at [177, 144] on dd "+ 2" at bounding box center [139, 138] width 156 height 31
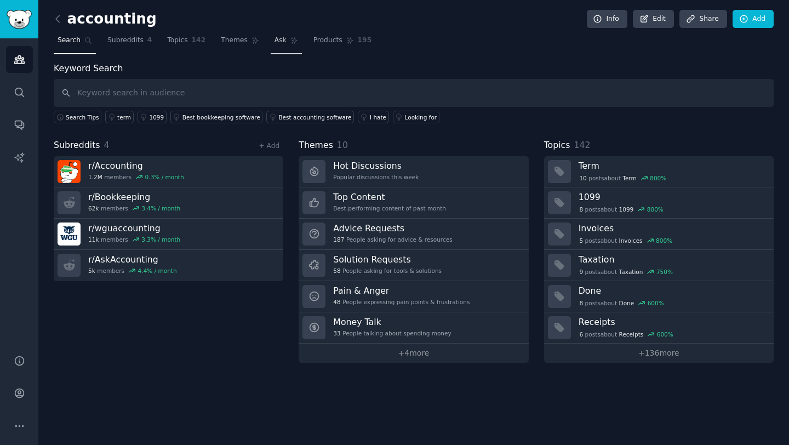
click at [290, 43] on icon at bounding box center [294, 41] width 8 height 8
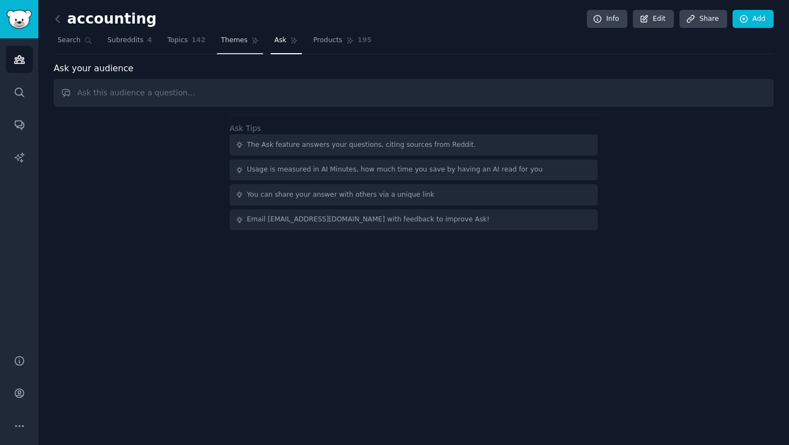
click at [239, 45] on span "Themes" at bounding box center [234, 41] width 27 height 10
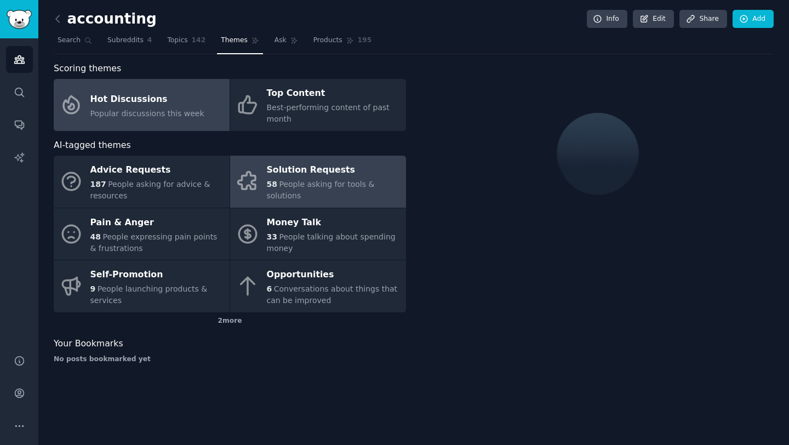
click at [314, 177] on div "Solution Requests" at bounding box center [334, 171] width 134 height 18
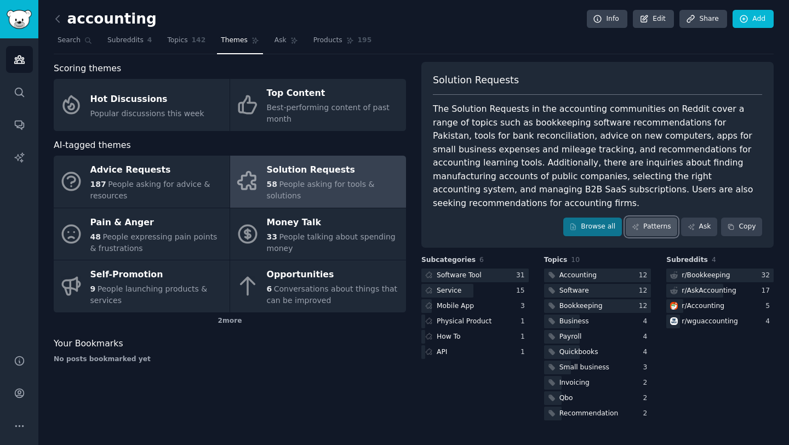
click at [643, 218] on link "Patterns" at bounding box center [652, 227] width 52 height 19
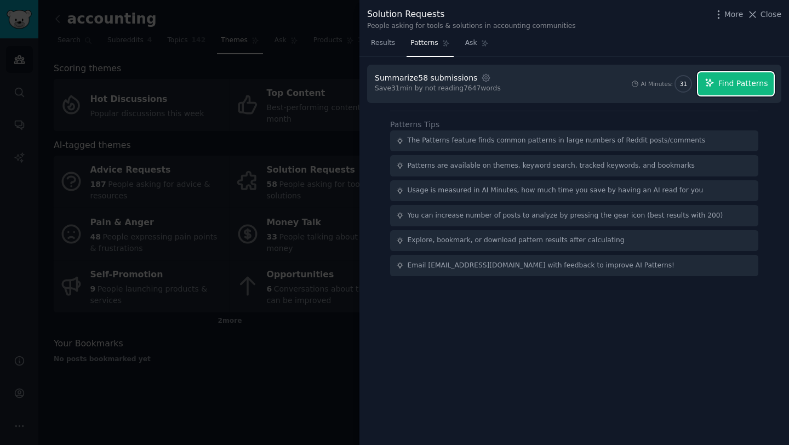
click at [739, 93] on button "Find Patterns" at bounding box center [736, 83] width 76 height 23
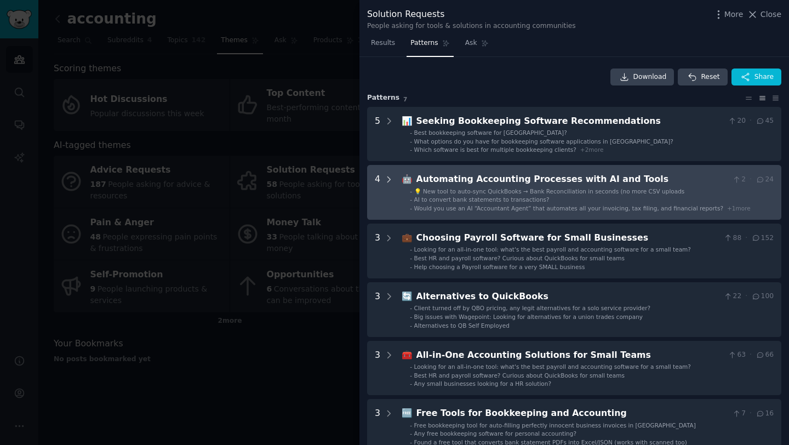
click at [390, 181] on icon at bounding box center [389, 180] width 10 height 10
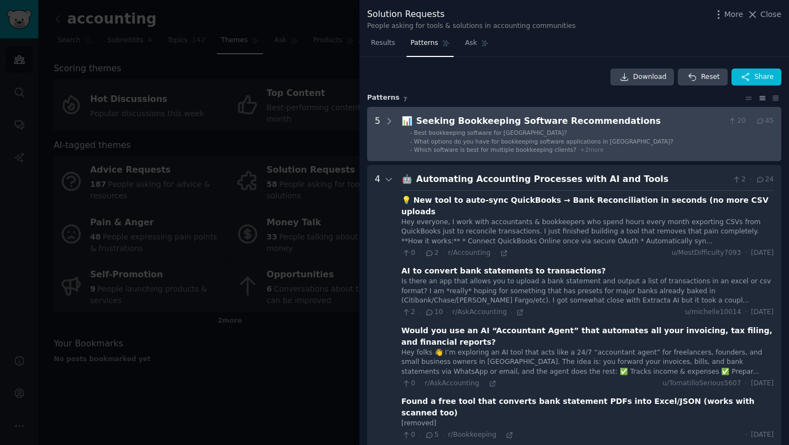
click at [584, 135] on li "- Best bookkeeping software for Pakistan?" at bounding box center [592, 133] width 364 height 8
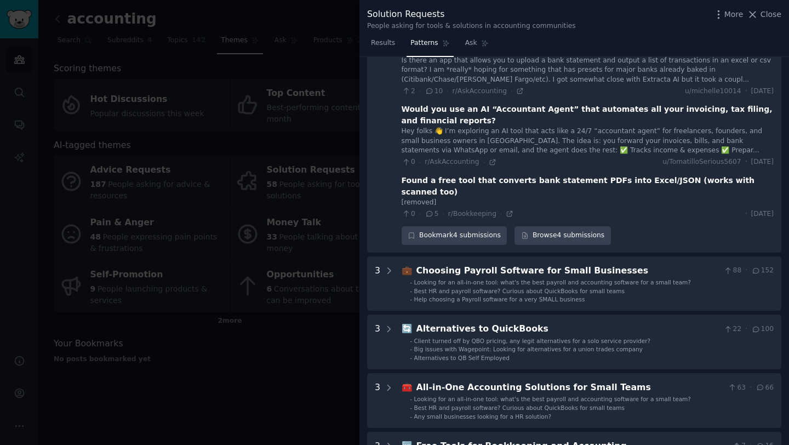
scroll to position [498, 0]
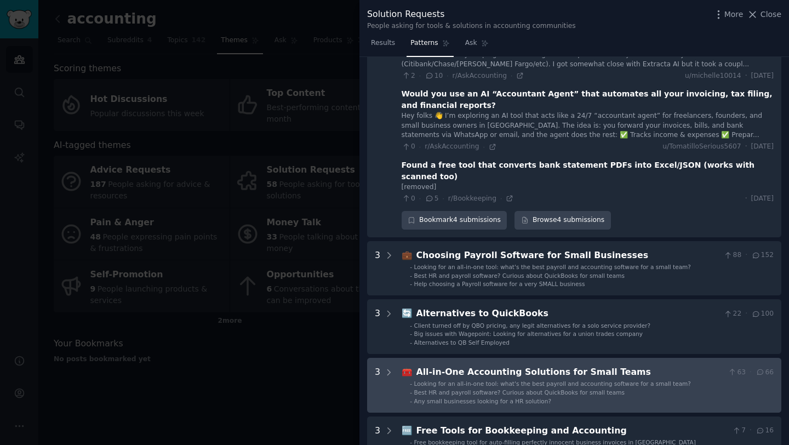
click at [636, 389] on li "- Best HR and payroll software? Curious about QuickBooks for small teams" at bounding box center [592, 393] width 364 height 8
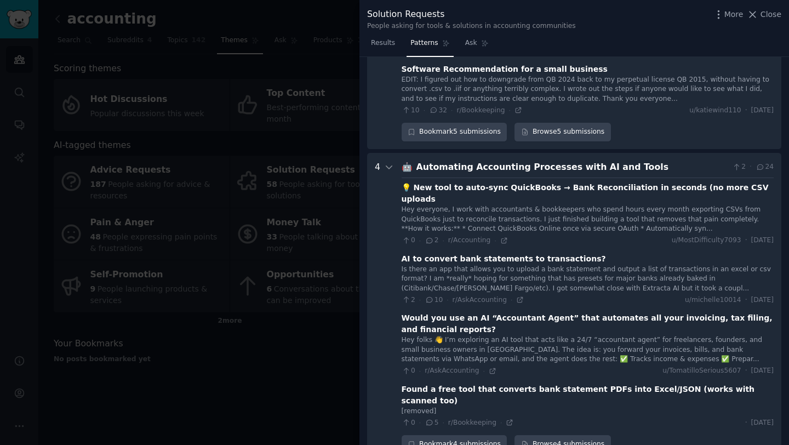
scroll to position [277, 0]
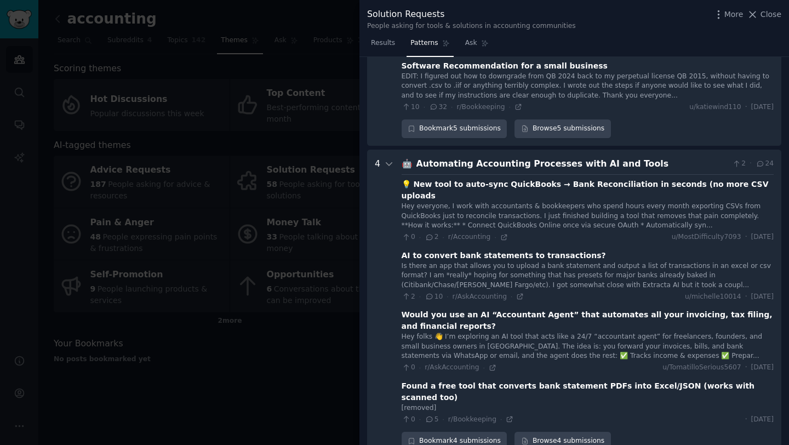
click at [286, 352] on div at bounding box center [394, 222] width 789 height 445
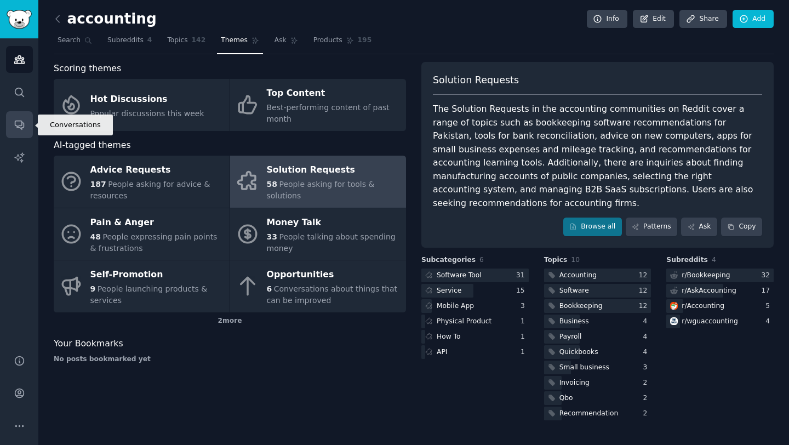
click at [17, 131] on link "Conversations" at bounding box center [19, 124] width 27 height 27
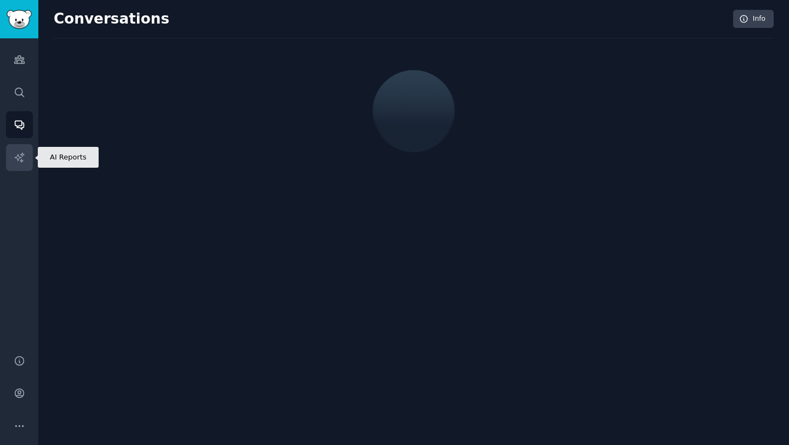
click at [17, 153] on icon "Sidebar" at bounding box center [20, 158] width 12 height 12
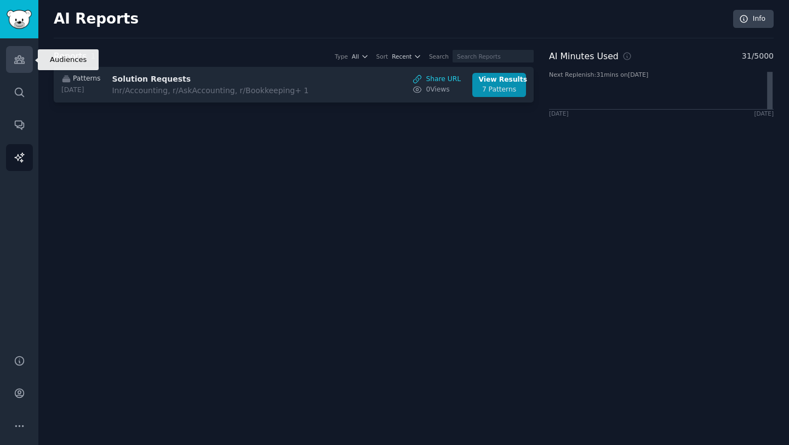
click at [11, 58] on link "Audiences" at bounding box center [19, 59] width 27 height 27
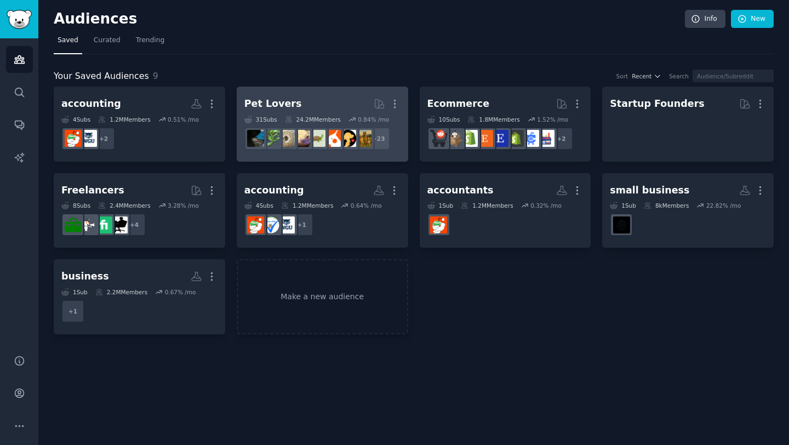
click at [295, 99] on h2 "Pet Lovers More" at bounding box center [322, 103] width 156 height 19
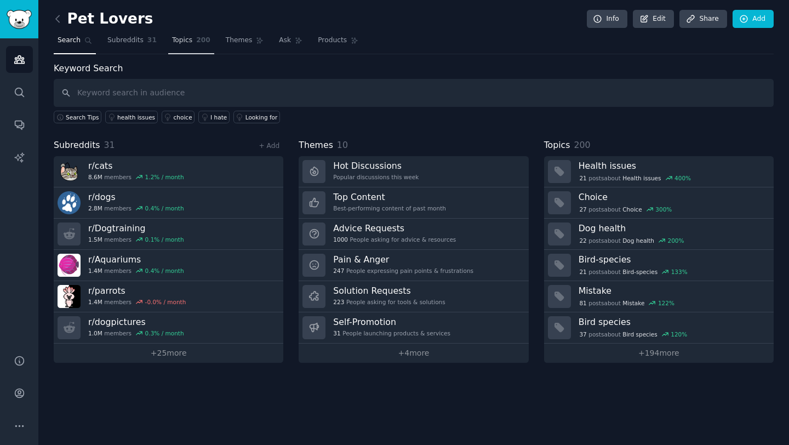
click at [191, 44] on link "Topics 200" at bounding box center [191, 43] width 46 height 22
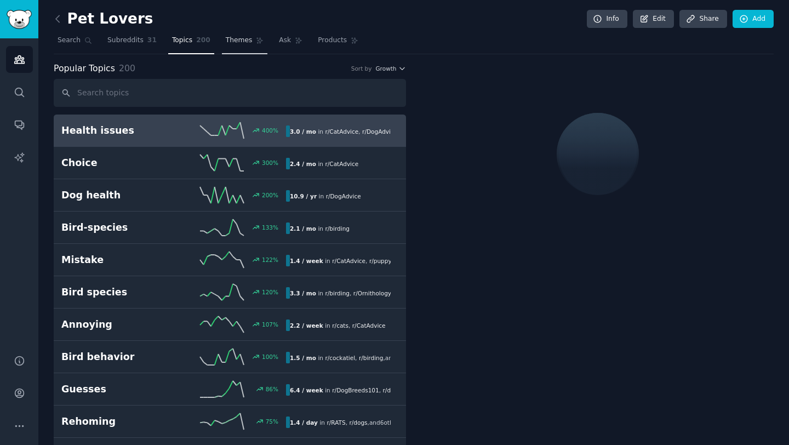
click at [226, 33] on link "Themes" at bounding box center [245, 43] width 46 height 22
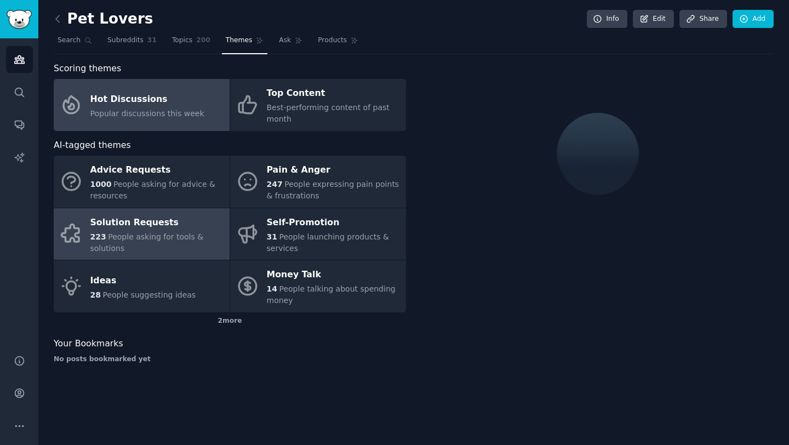
click at [179, 246] on div "223 People asking for tools & solutions" at bounding box center [157, 242] width 134 height 23
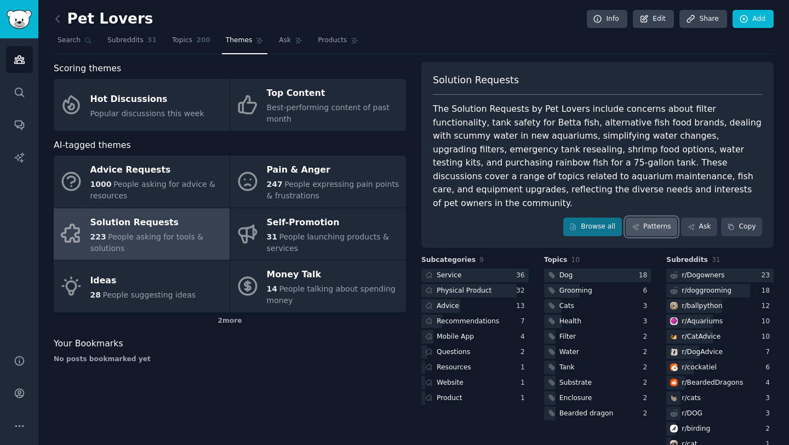
click at [659, 219] on link "Patterns" at bounding box center [652, 227] width 52 height 19
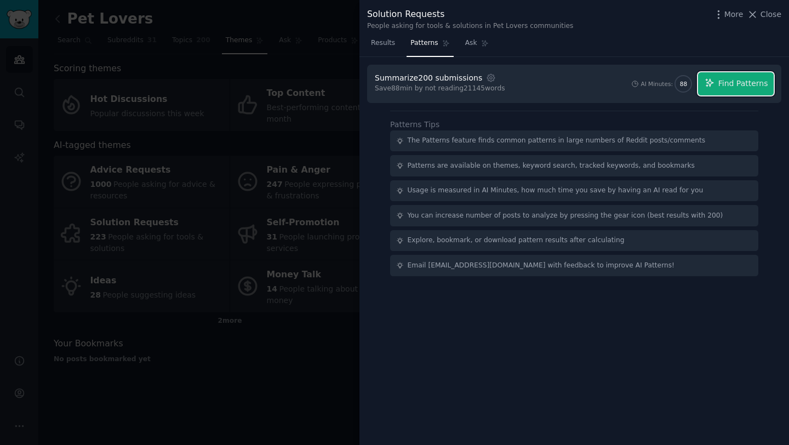
click at [733, 93] on button "Find Patterns" at bounding box center [736, 83] width 76 height 23
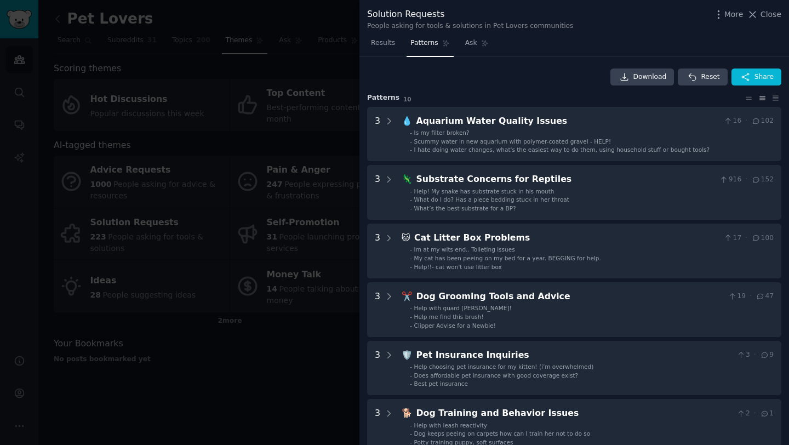
click at [316, 381] on div at bounding box center [394, 222] width 789 height 445
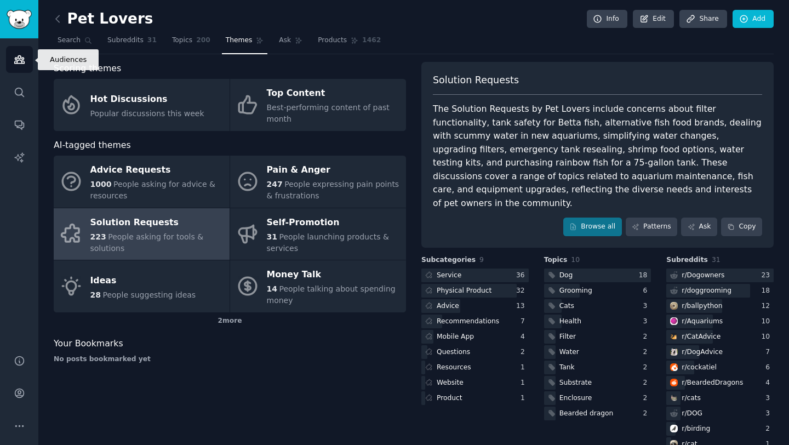
click at [17, 64] on icon "Sidebar" at bounding box center [20, 60] width 12 height 12
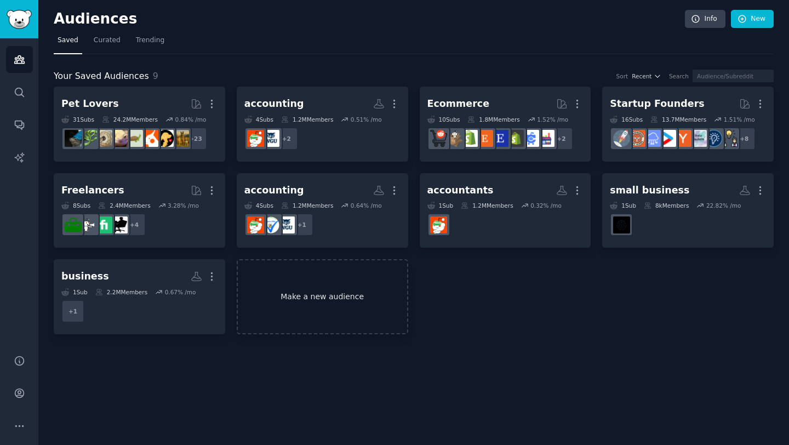
click at [292, 295] on link "Make a new audience" at bounding box center [323, 296] width 172 height 75
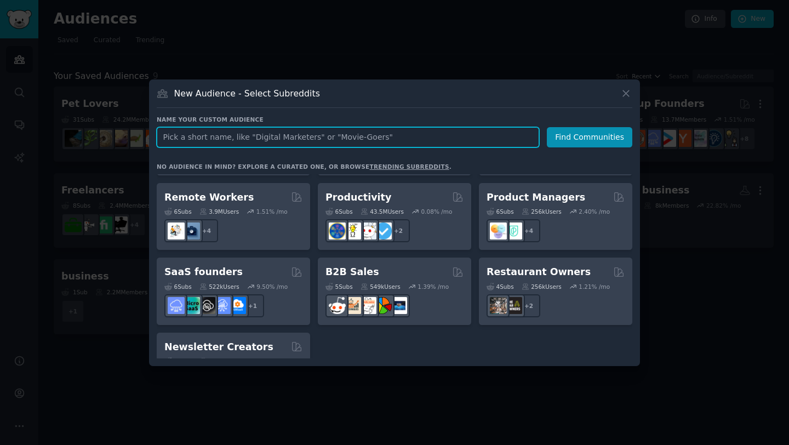
scroll to position [846, 0]
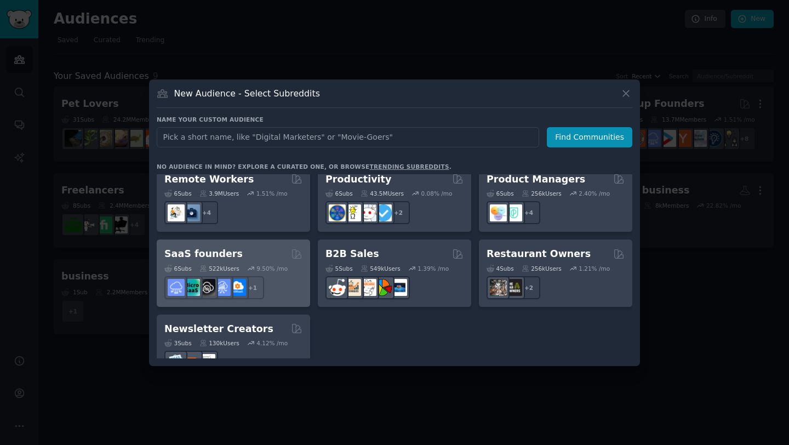
click at [279, 276] on div "+ 1" at bounding box center [233, 287] width 138 height 23
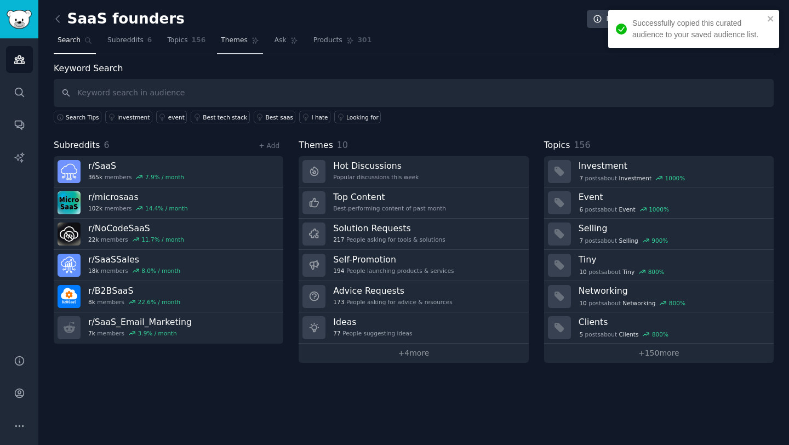
click at [221, 41] on span "Themes" at bounding box center [234, 41] width 27 height 10
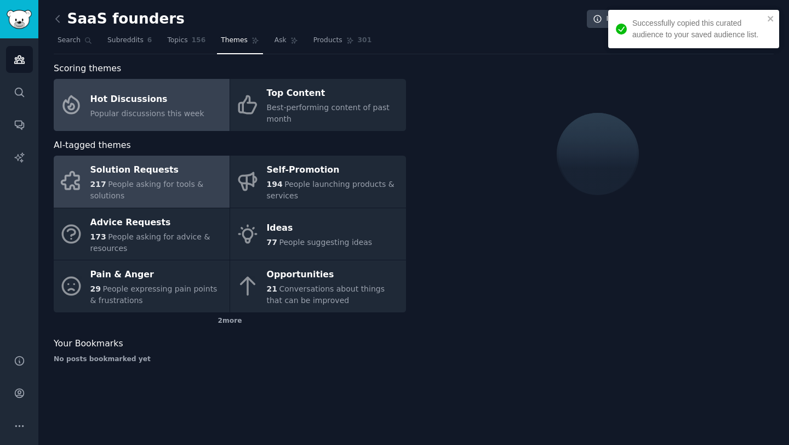
click at [166, 188] on span "People asking for tools & solutions" at bounding box center [146, 190] width 113 height 20
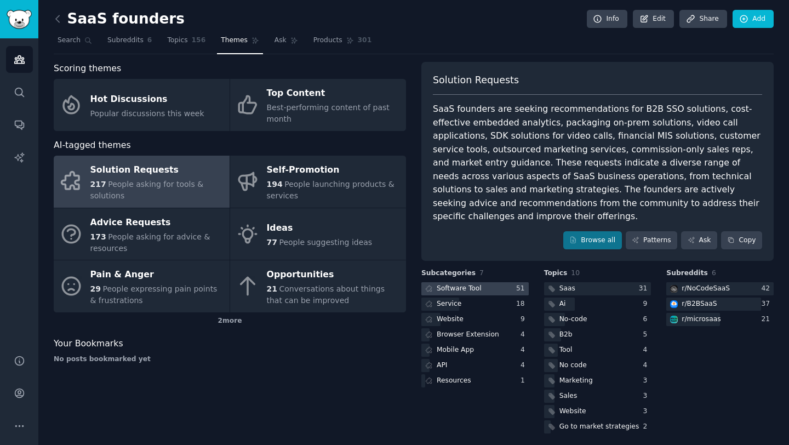
click at [487, 282] on div at bounding box center [474, 289] width 107 height 14
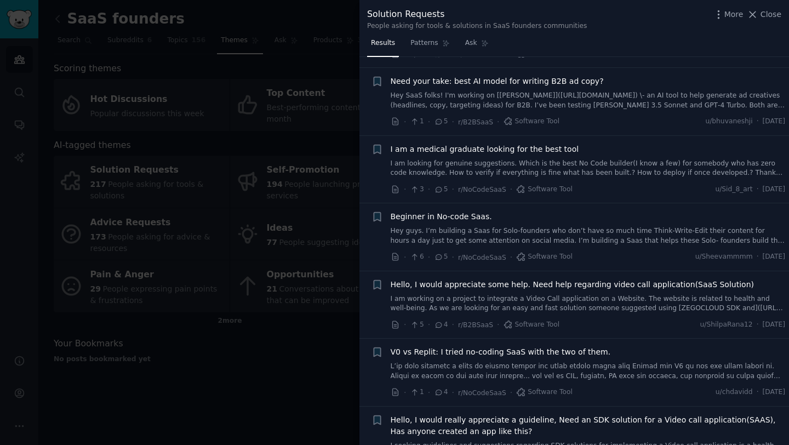
scroll to position [880, 0]
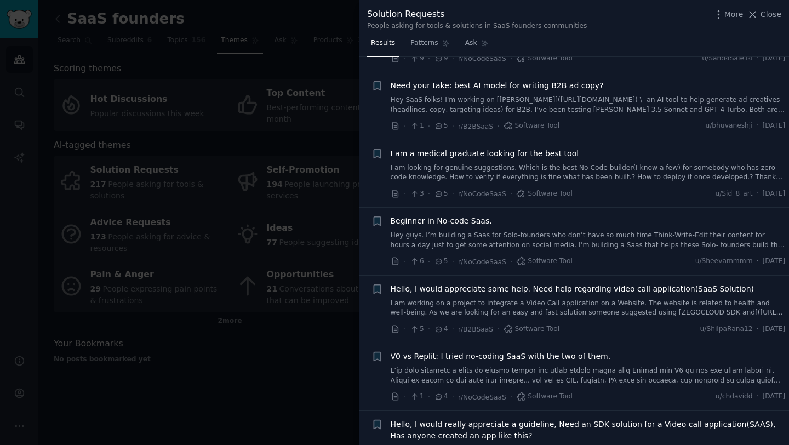
click at [285, 341] on div at bounding box center [394, 222] width 789 height 445
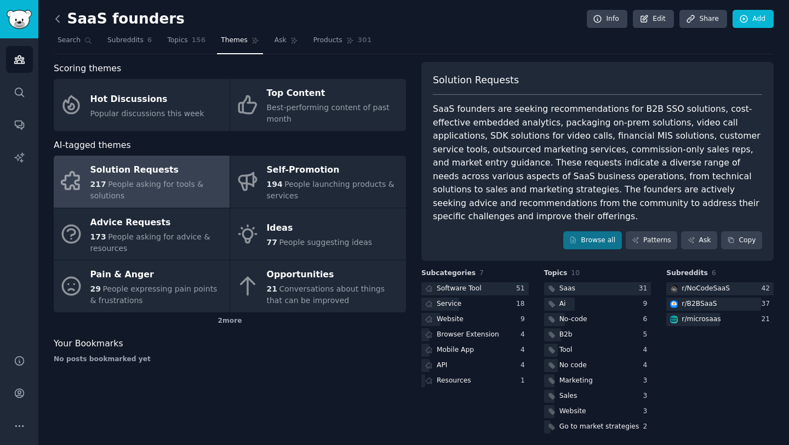
click at [59, 24] on icon at bounding box center [58, 19] width 12 height 12
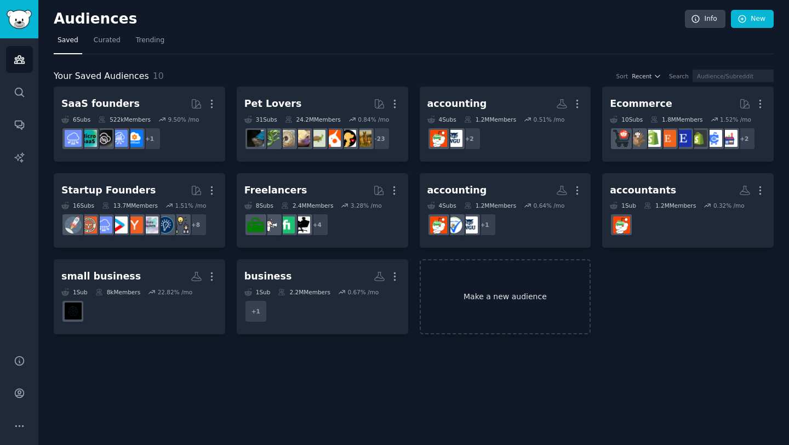
click at [505, 315] on link "Make a new audience" at bounding box center [506, 296] width 172 height 75
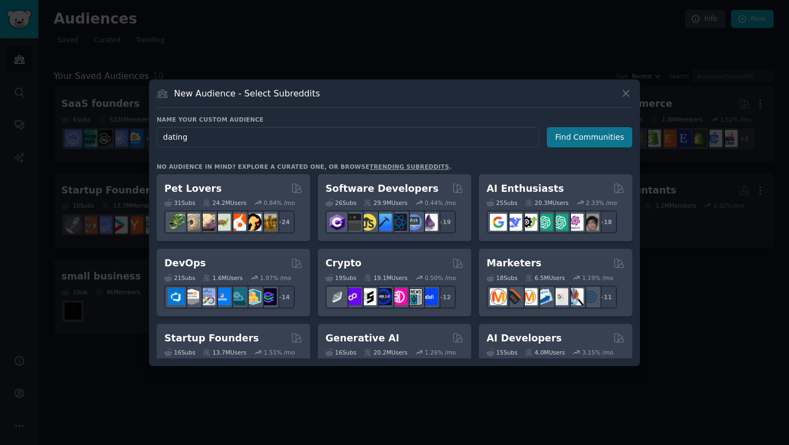
type input "dating"
click at [592, 138] on button "Find Communities" at bounding box center [589, 137] width 85 height 20
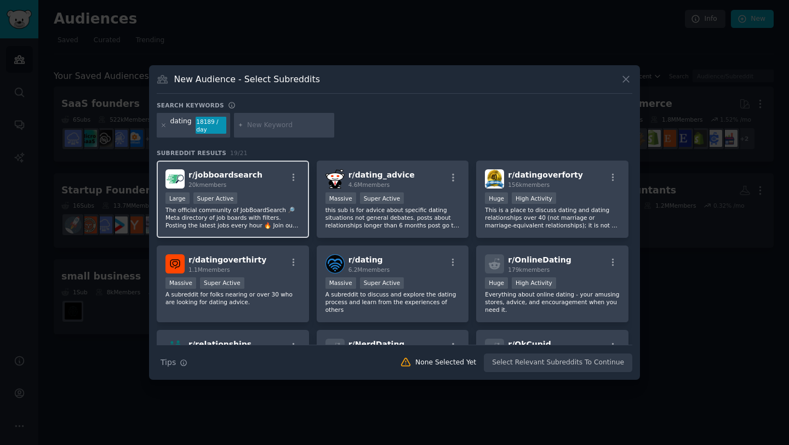
click at [281, 200] on div "Large Super Active" at bounding box center [233, 199] width 135 height 14
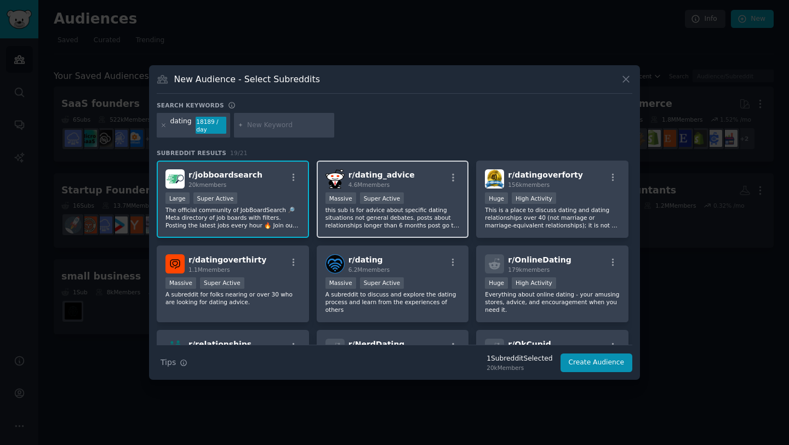
click at [437, 190] on div "r/ dating_advice 4.6M members Massive Super Active this sub is for advice about…" at bounding box center [393, 199] width 152 height 77
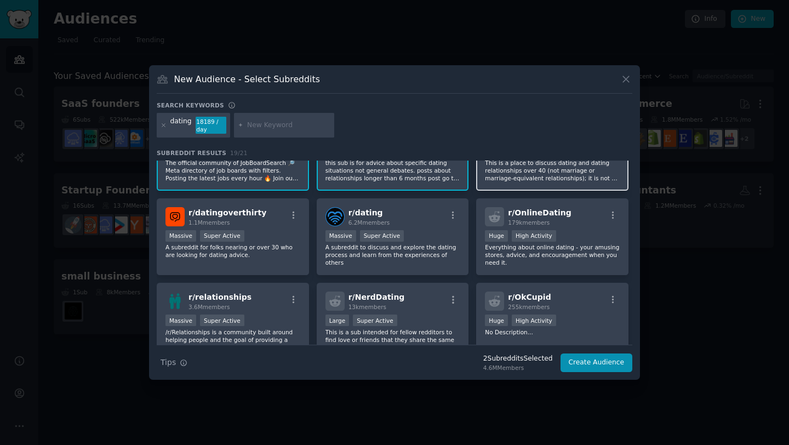
scroll to position [48, 0]
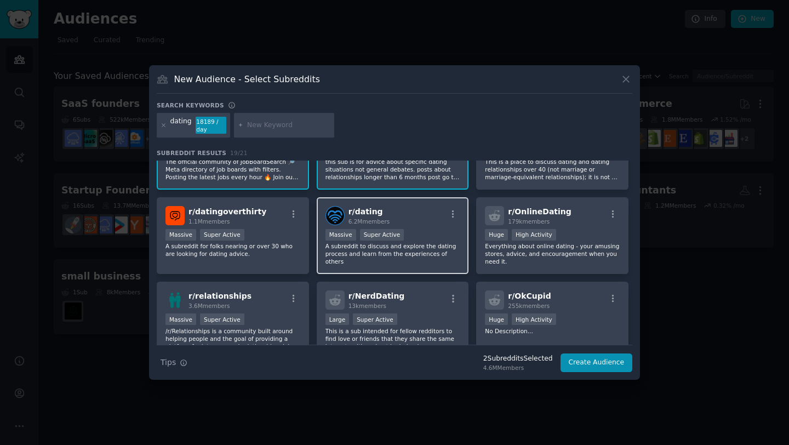
click at [443, 270] on div "r/ dating 6.2M members Massive Super Active A subreddit to discuss and explore …" at bounding box center [393, 235] width 152 height 77
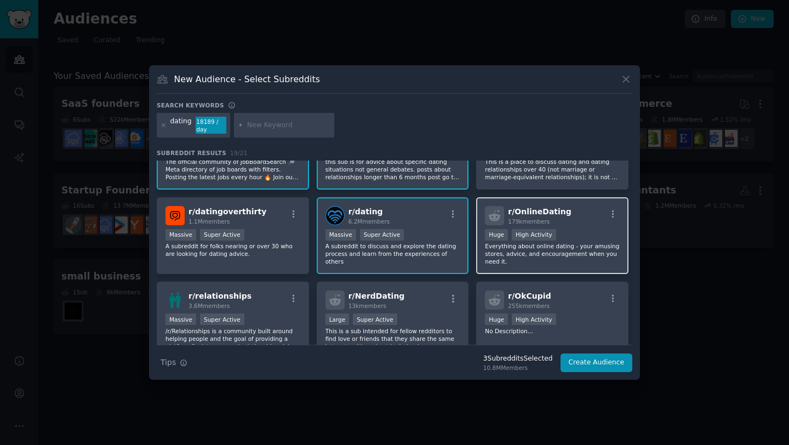
click at [522, 270] on div "r/ OnlineDating 179k members 100,000 - 1,000,000 members Huge High Activity Eve…" at bounding box center [552, 235] width 152 height 77
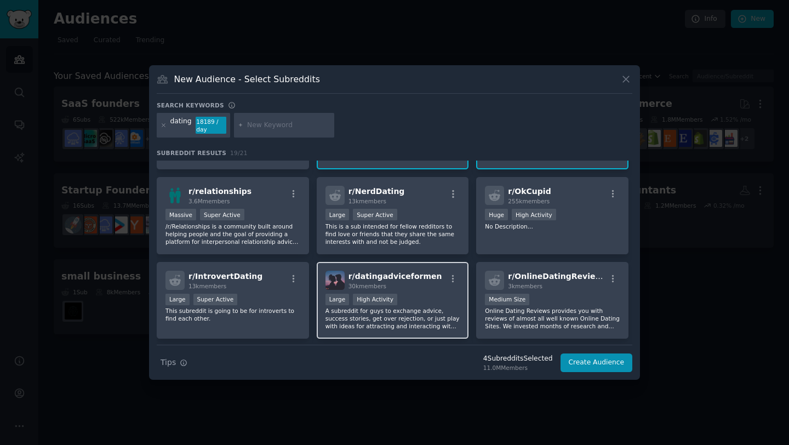
scroll to position [229, 0]
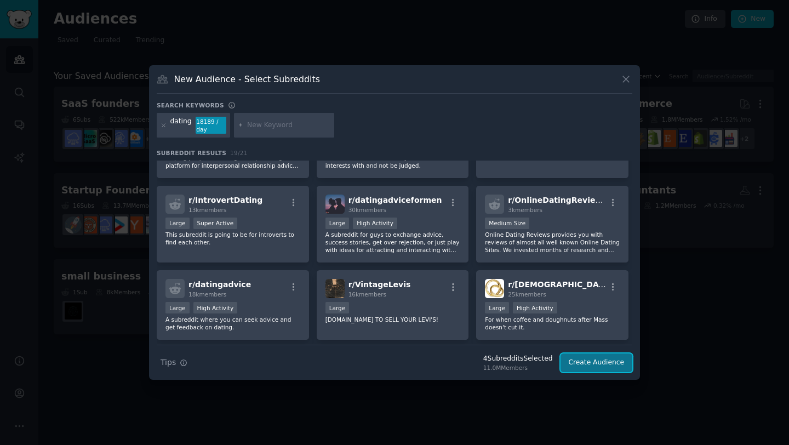
click at [607, 366] on button "Create Audience" at bounding box center [597, 362] width 72 height 19
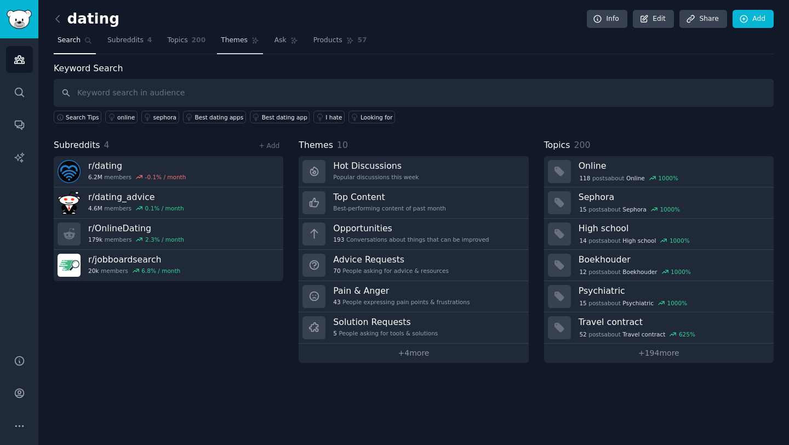
click at [239, 48] on link "Themes" at bounding box center [240, 43] width 46 height 22
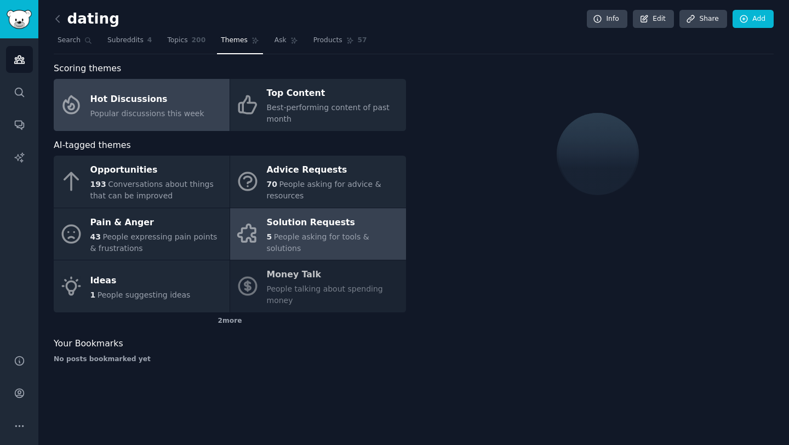
click at [308, 231] on div "Solution Requests" at bounding box center [334, 223] width 134 height 18
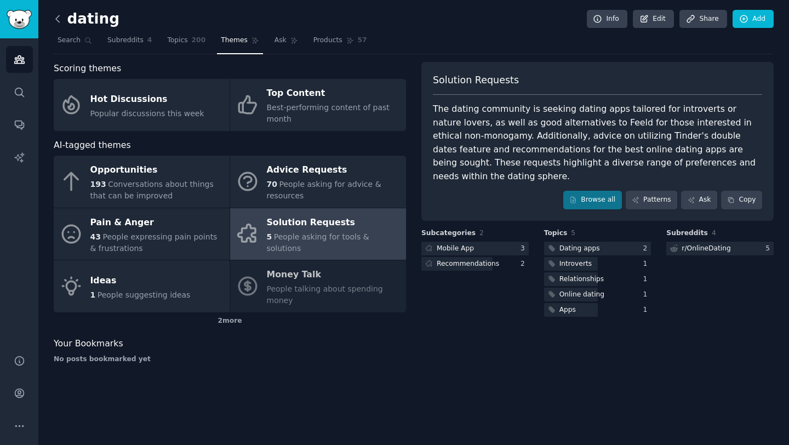
click at [55, 21] on icon at bounding box center [58, 19] width 12 height 12
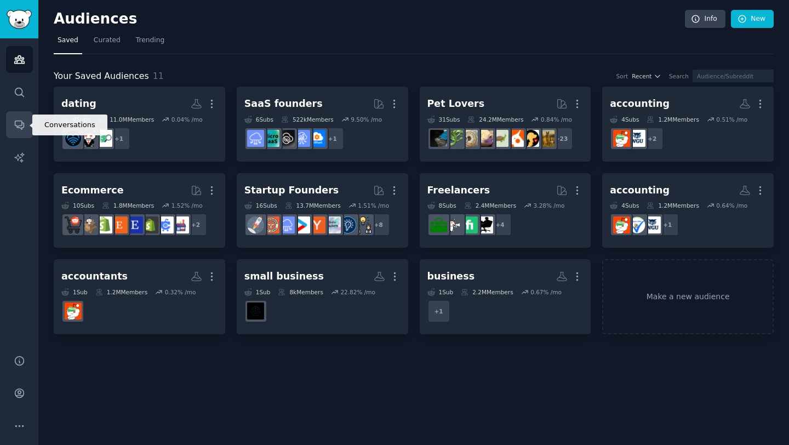
click at [26, 125] on link "Conversations" at bounding box center [19, 124] width 27 height 27
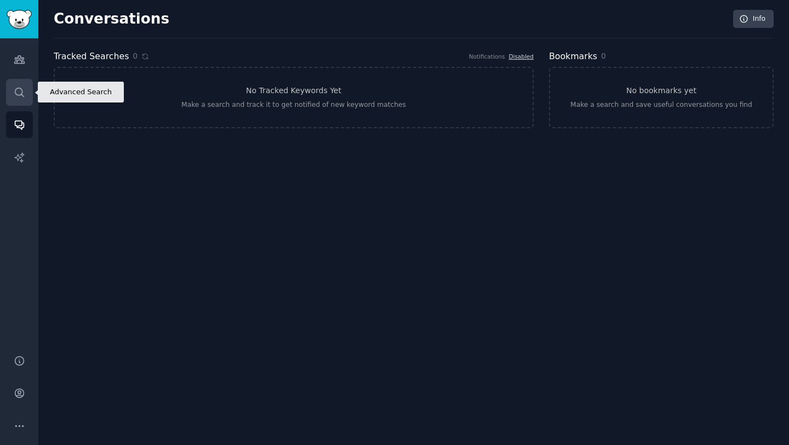
click at [26, 99] on link "Search" at bounding box center [19, 92] width 27 height 27
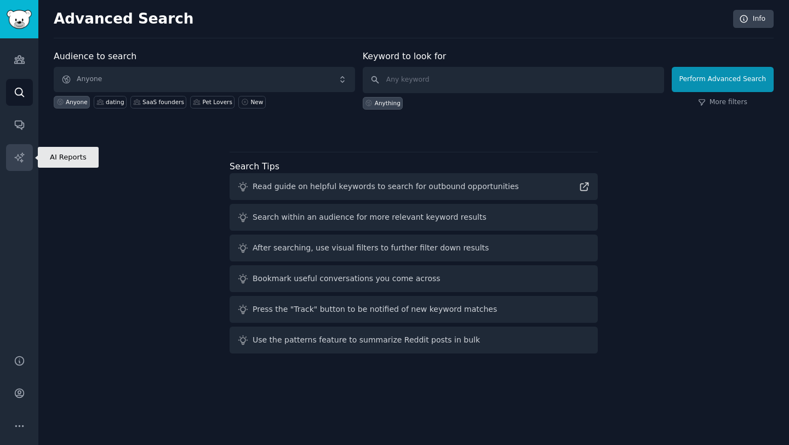
click at [14, 163] on link "AI Reports" at bounding box center [19, 157] width 27 height 27
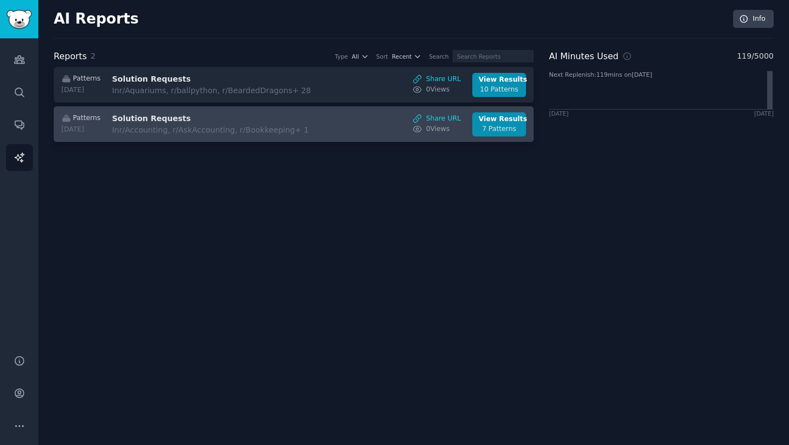
click at [317, 136] on link "Patterns 2025-08-11 Solution Requests In r/Accounting, r/AskAccounting, r/Bookk…" at bounding box center [294, 124] width 480 height 36
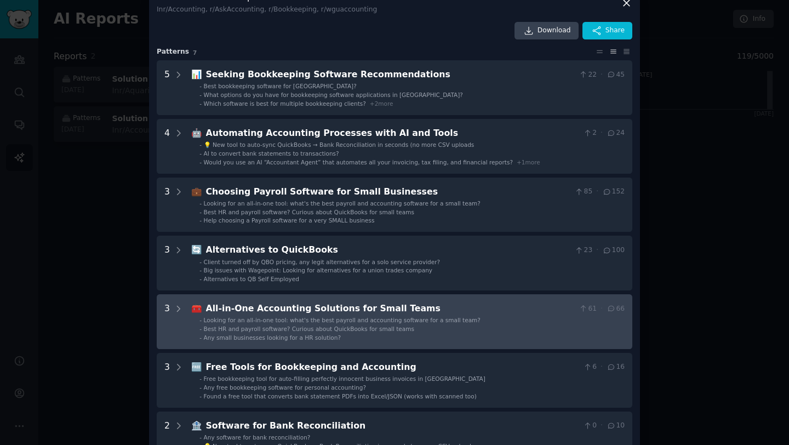
scroll to position [20, 0]
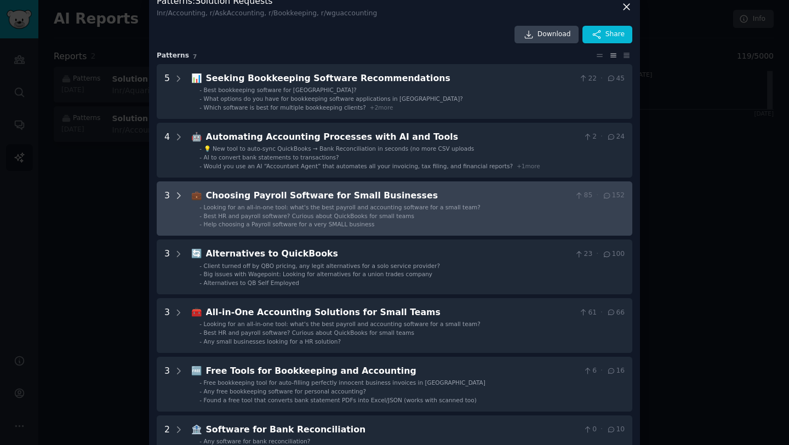
click at [177, 191] on icon at bounding box center [179, 196] width 10 height 10
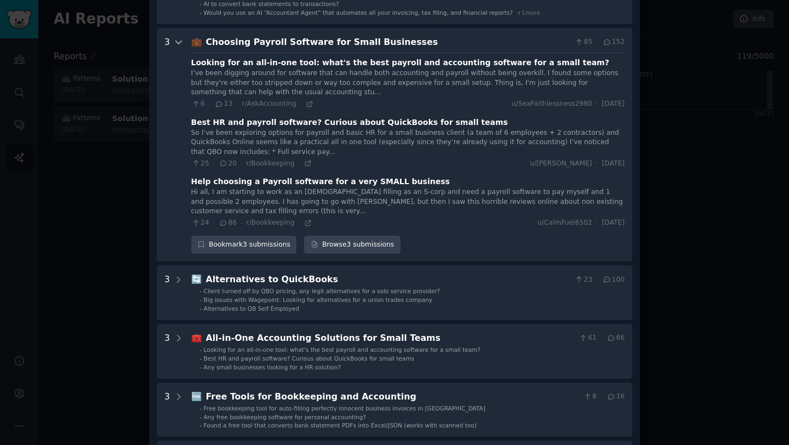
scroll to position [173, 0]
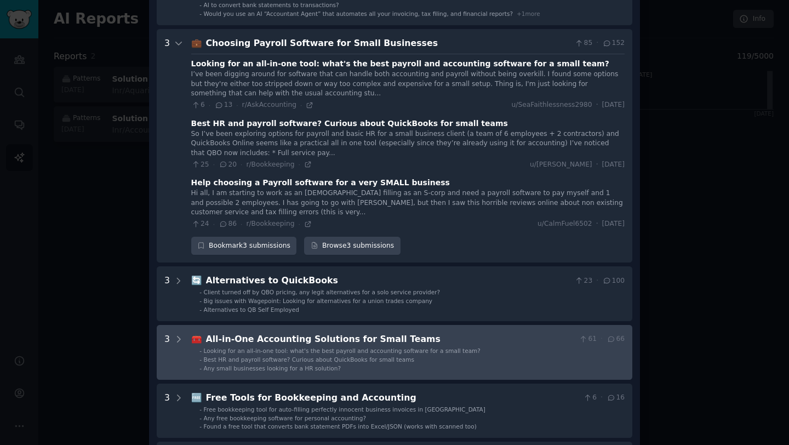
click at [389, 363] on ul "- Looking for an all-in-one tool: what's the best payroll and accounting softwa…" at bounding box center [408, 359] width 433 height 25
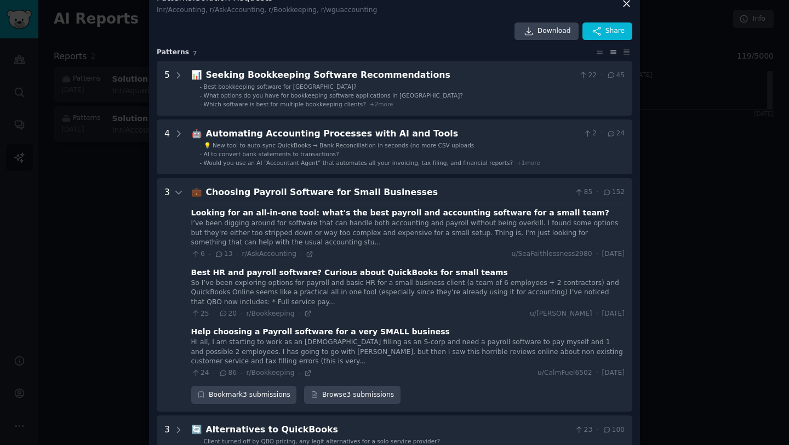
scroll to position [0, 0]
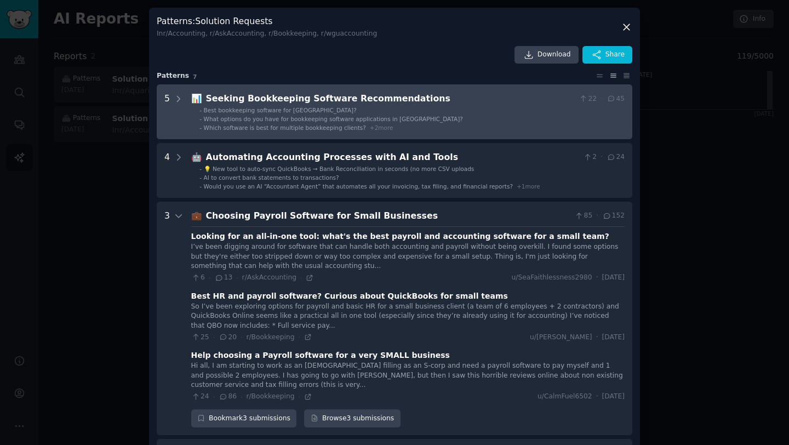
click at [425, 108] on li "- Best bookkeeping software for Pakistan?" at bounding box center [411, 110] width 425 height 8
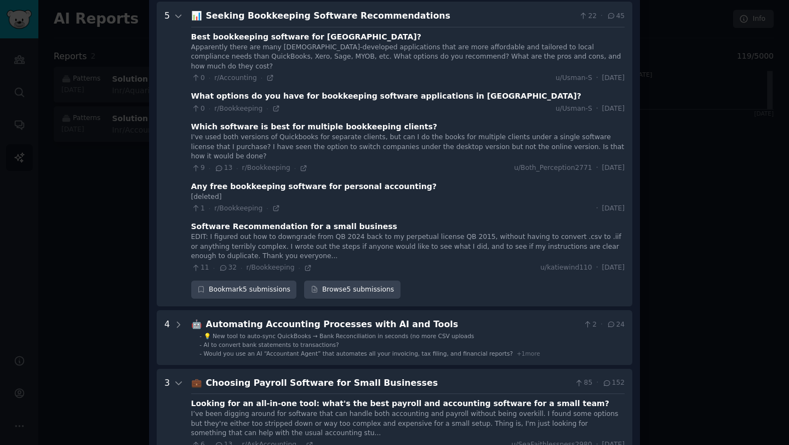
scroll to position [84, 0]
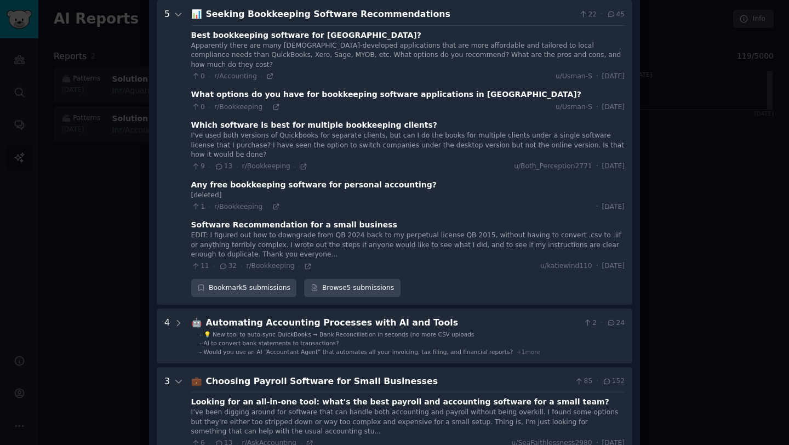
click at [715, 121] on div at bounding box center [394, 222] width 789 height 445
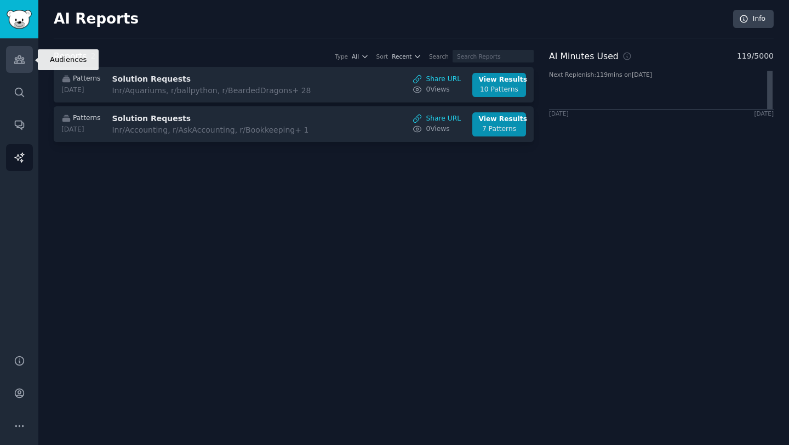
click at [31, 56] on link "Audiences" at bounding box center [19, 59] width 27 height 27
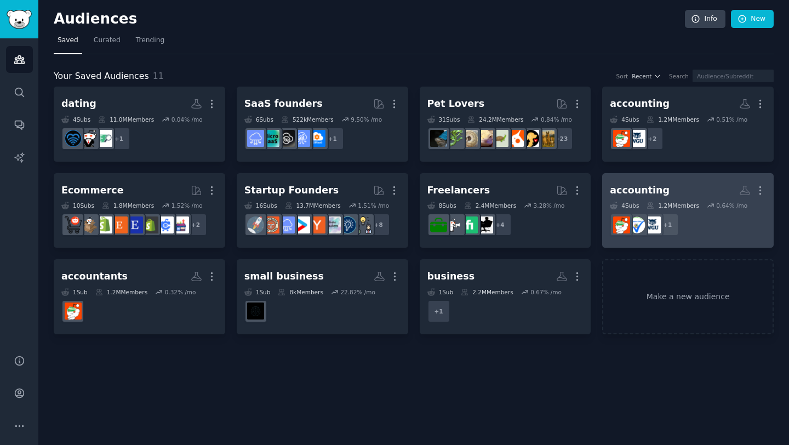
click at [629, 184] on div "accounting" at bounding box center [640, 191] width 60 height 14
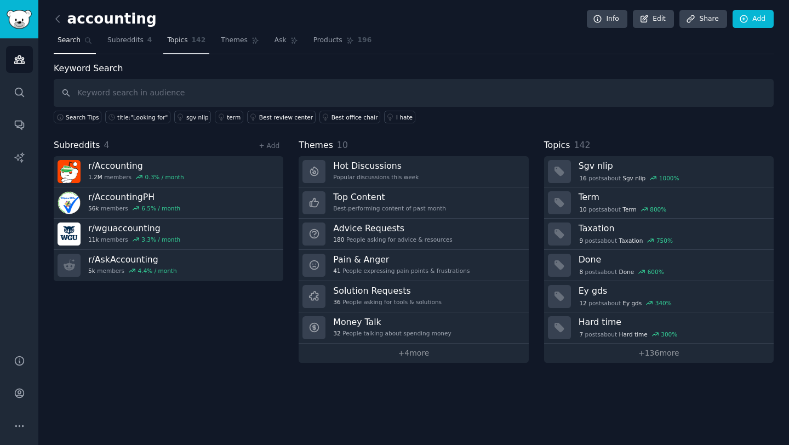
click at [169, 48] on link "Topics 142" at bounding box center [186, 43] width 46 height 22
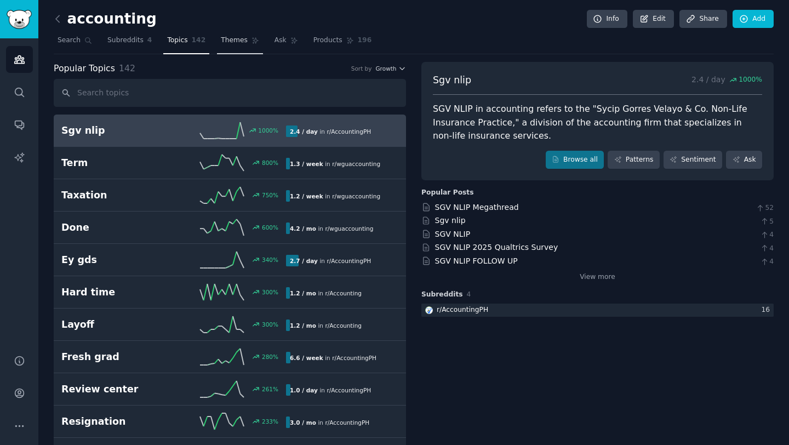
click at [226, 36] on span "Themes" at bounding box center [234, 41] width 27 height 10
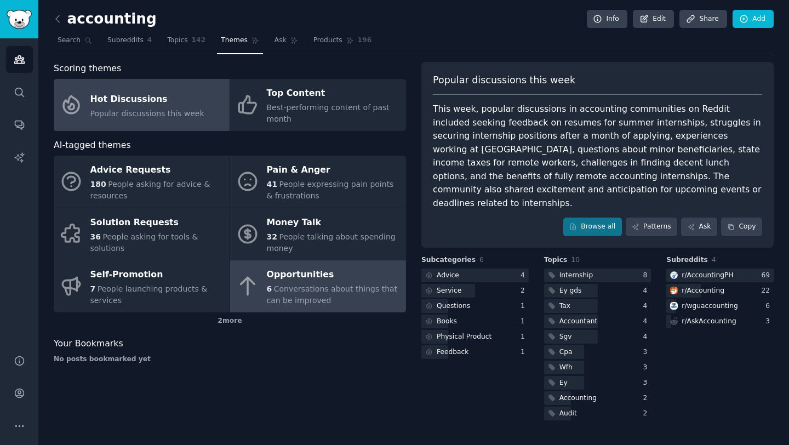
click at [341, 298] on div "6 Conversations about things that can be improved" at bounding box center [334, 294] width 134 height 23
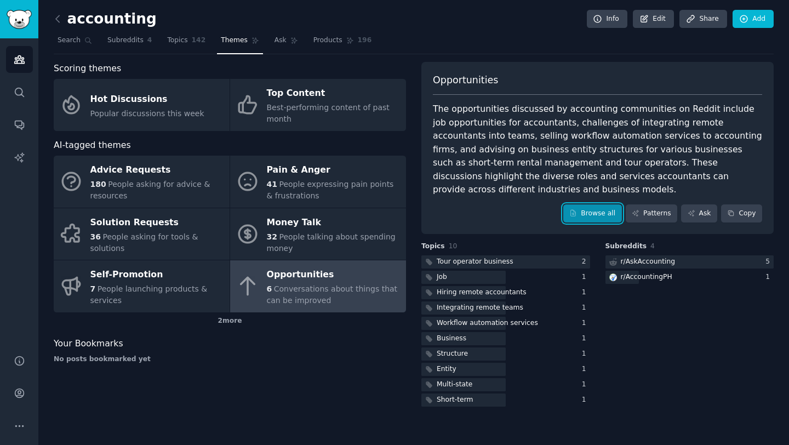
click at [593, 204] on link "Browse all" at bounding box center [592, 213] width 59 height 19
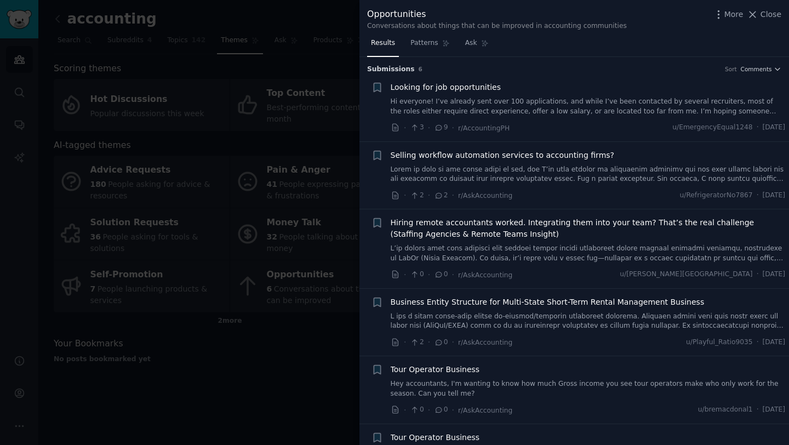
scroll to position [27, 0]
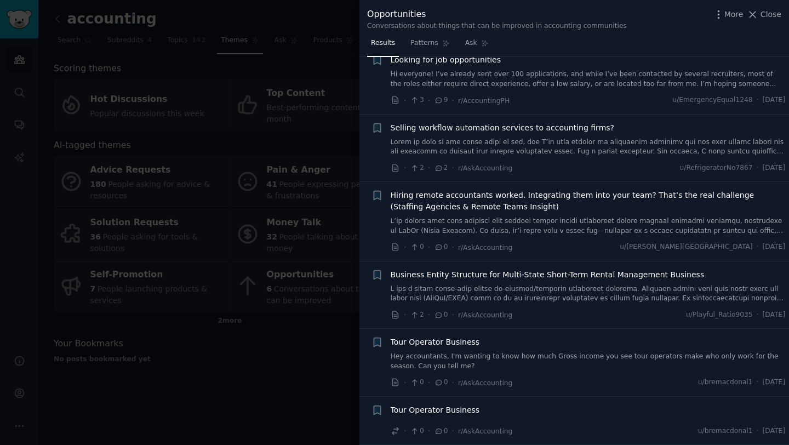
click at [327, 363] on div at bounding box center [394, 222] width 789 height 445
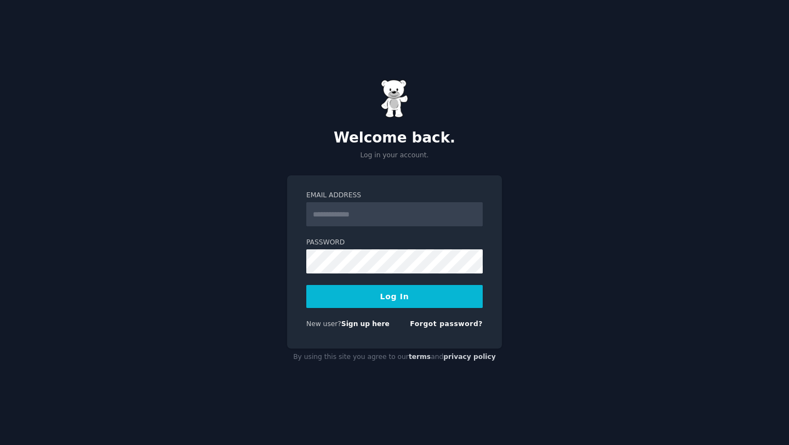
click at [401, 210] on input "Email Address" at bounding box center [394, 214] width 176 height 24
type input "**********"
click at [384, 297] on button "Log In" at bounding box center [394, 296] width 176 height 23
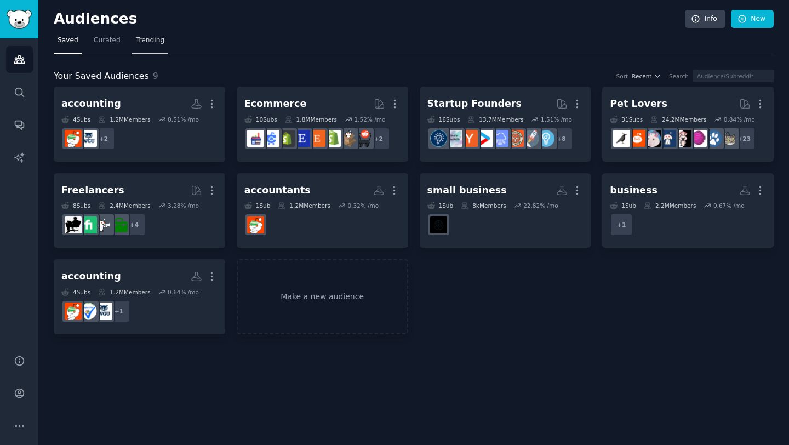
click at [158, 43] on span "Trending" at bounding box center [150, 41] width 28 height 10
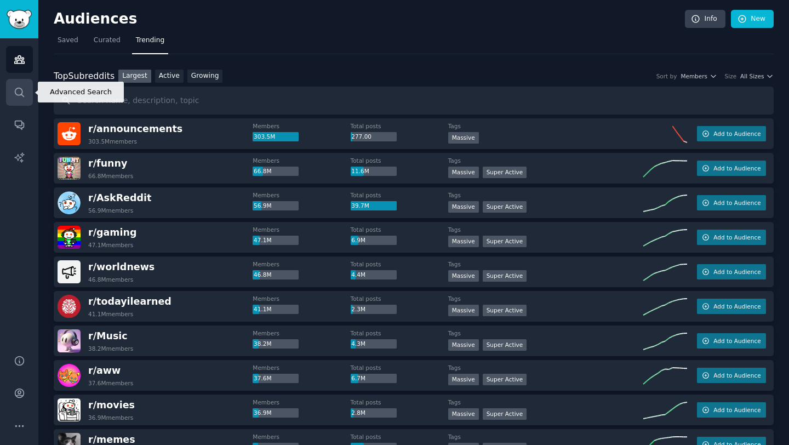
click at [24, 98] on link "Search" at bounding box center [19, 92] width 27 height 27
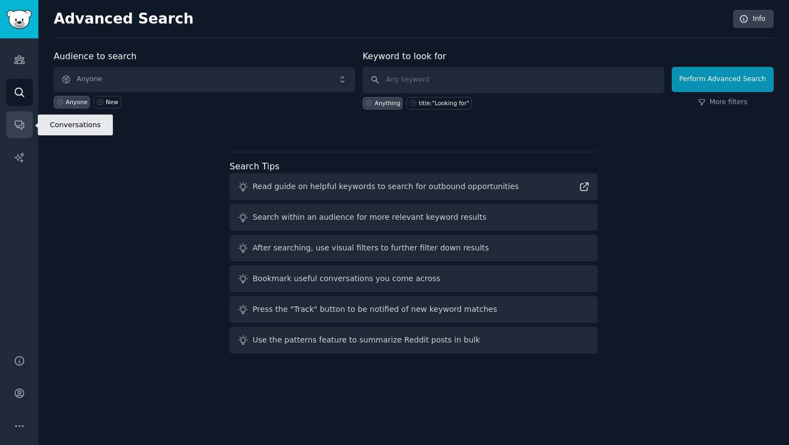
click at [20, 120] on icon "Sidebar" at bounding box center [20, 125] width 12 height 12
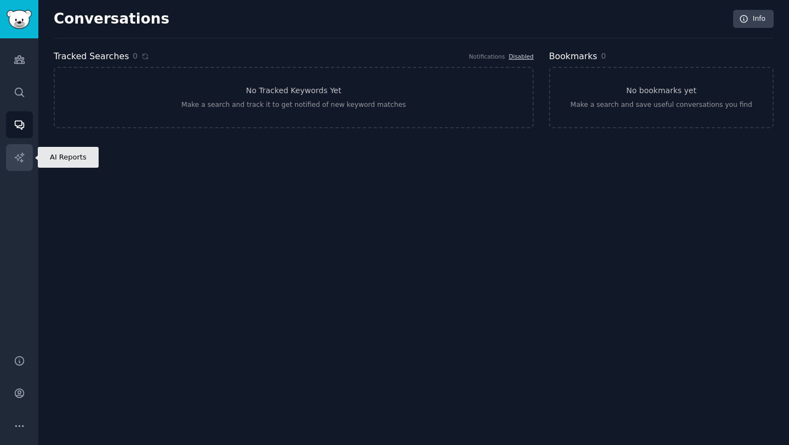
click at [24, 162] on icon "Sidebar" at bounding box center [20, 158] width 12 height 12
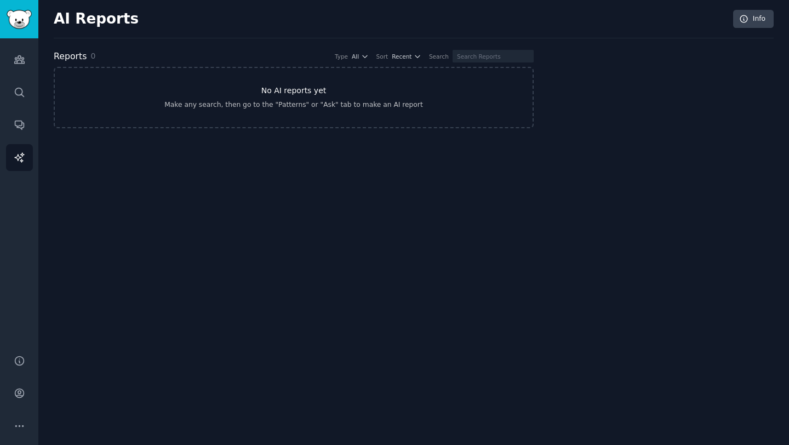
click at [280, 97] on link "No AI reports yet Make any search, then go to the "Patterns" or "Ask" tab to ma…" at bounding box center [294, 97] width 480 height 61
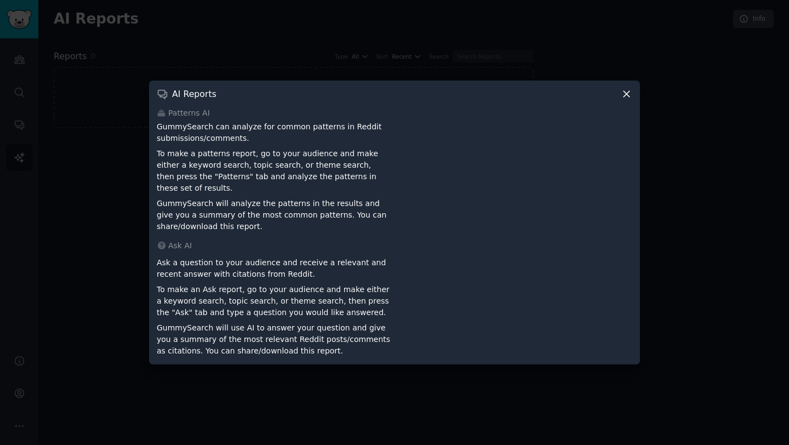
click at [629, 97] on icon at bounding box center [627, 94] width 6 height 6
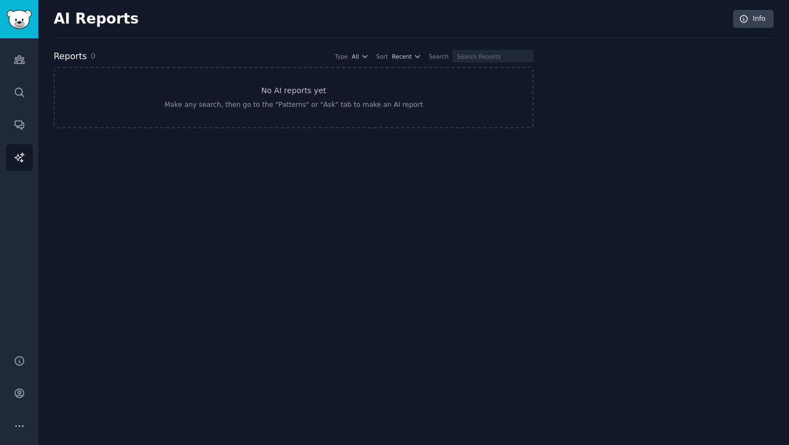
click at [180, 43] on div "AI Reports Info Reports 0 Type All Sort Recent Search No AI reports yet Make an…" at bounding box center [414, 75] width 720 height 121
click at [19, 67] on link "Audiences" at bounding box center [19, 59] width 27 height 27
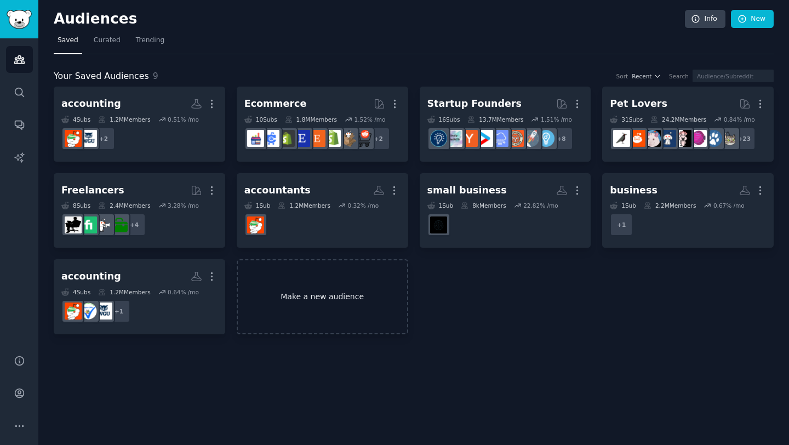
click at [324, 298] on link "Make a new audience" at bounding box center [323, 296] width 172 height 75
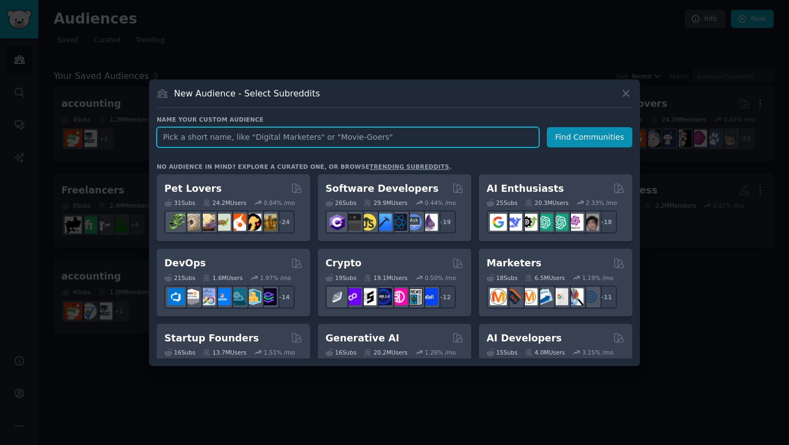
click at [248, 136] on input "text" at bounding box center [348, 137] width 383 height 20
type input "tenders"
click button "Find Communities" at bounding box center [589, 137] width 85 height 20
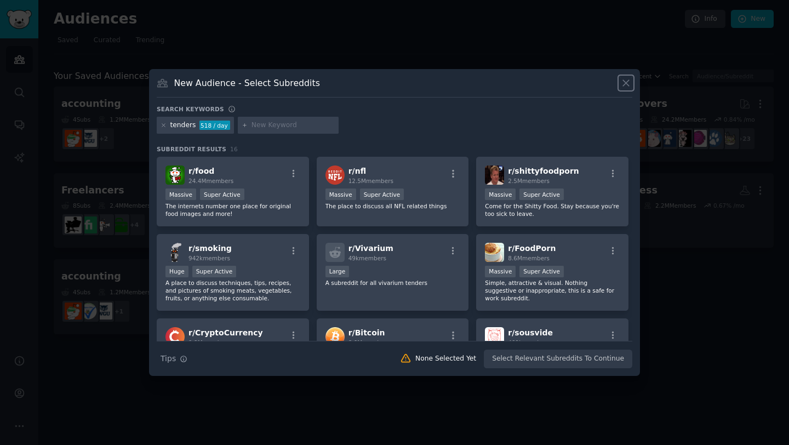
click at [627, 84] on icon at bounding box center [626, 83] width 6 height 6
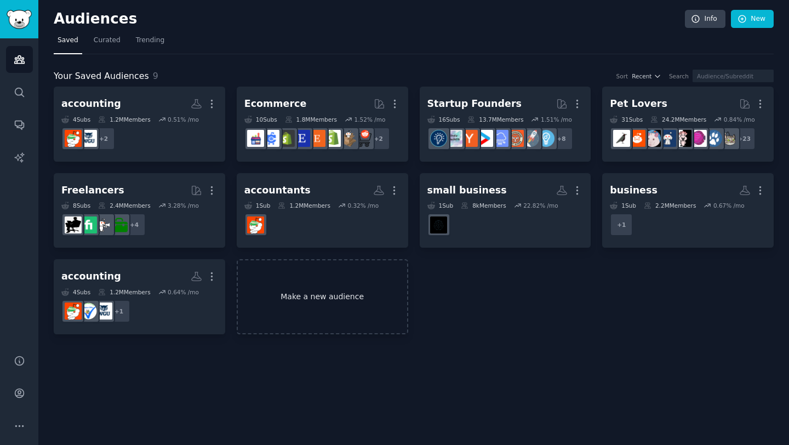
click at [318, 316] on link "Make a new audience" at bounding box center [323, 296] width 172 height 75
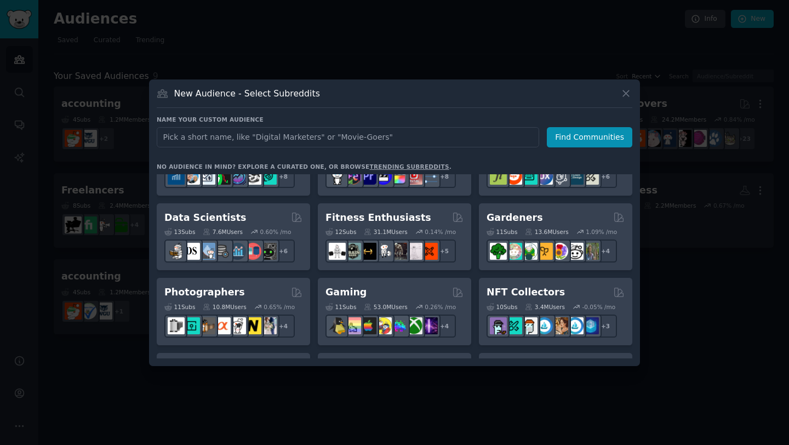
scroll to position [271, 0]
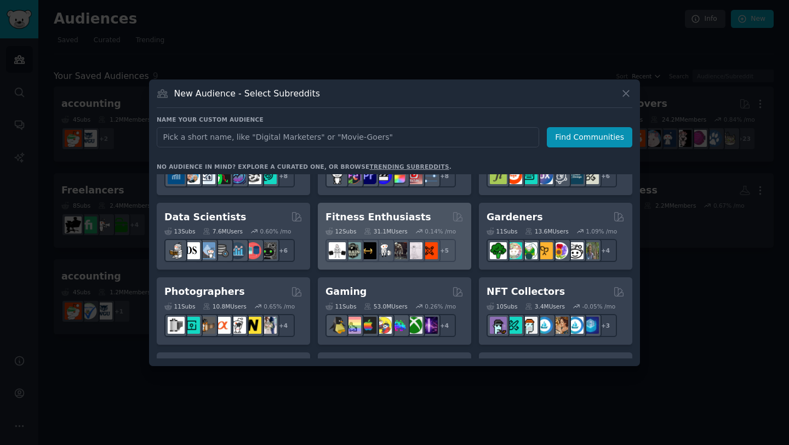
click at [407, 216] on h2 "Fitness Enthusiasts" at bounding box center [379, 217] width 106 height 14
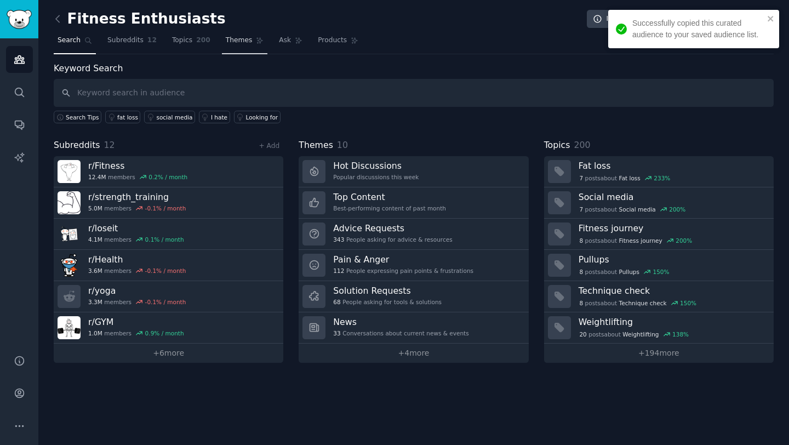
click at [229, 43] on span "Themes" at bounding box center [239, 41] width 27 height 10
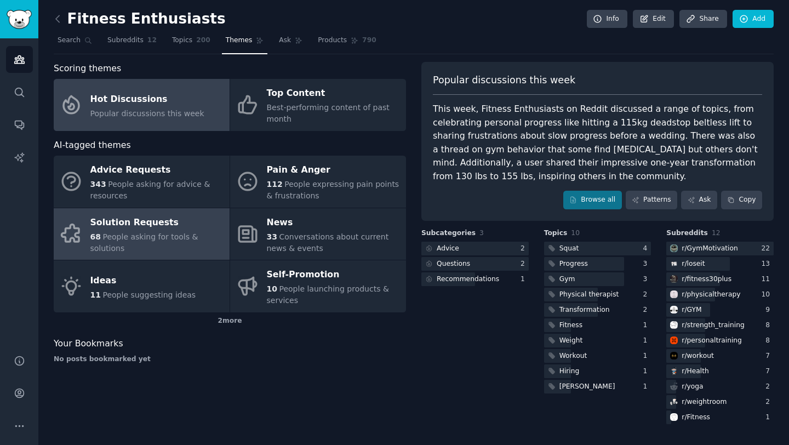
click at [185, 222] on div "Solution Requests" at bounding box center [157, 223] width 134 height 18
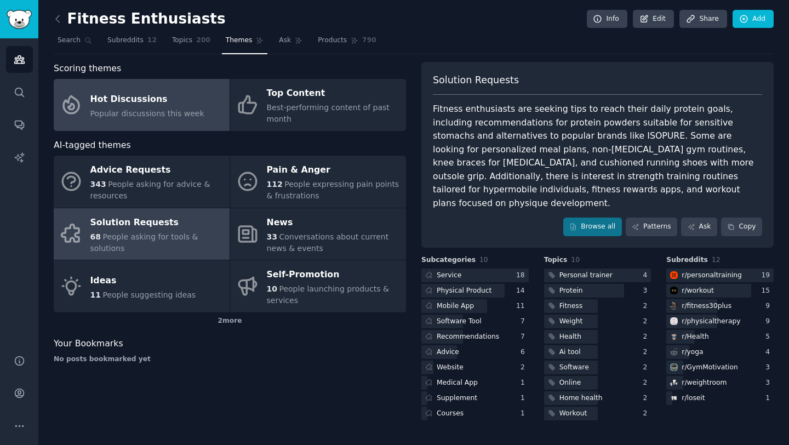
click at [195, 115] on span "Popular discussions this week" at bounding box center [147, 113] width 114 height 9
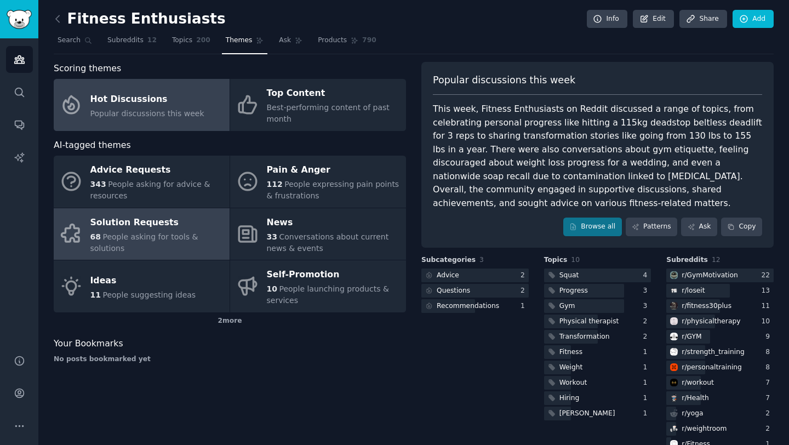
click at [204, 218] on div "Solution Requests" at bounding box center [157, 223] width 134 height 18
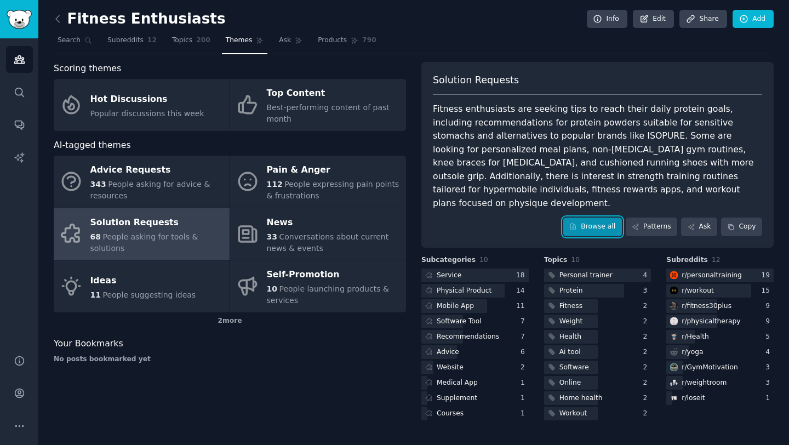
click at [580, 218] on link "Browse all" at bounding box center [592, 227] width 59 height 19
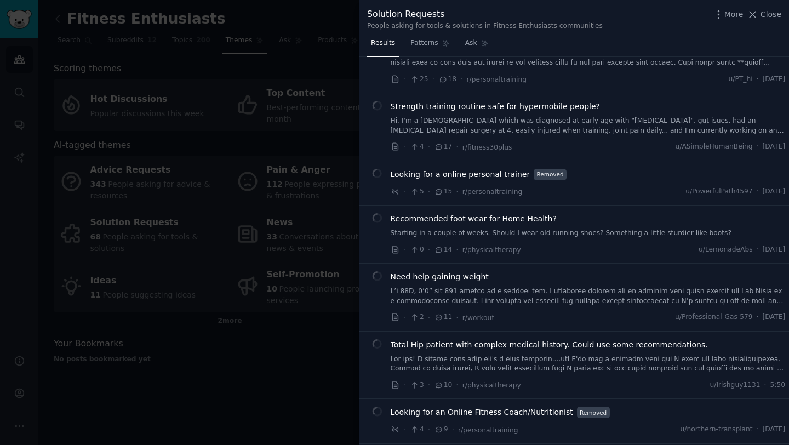
scroll to position [800, 0]
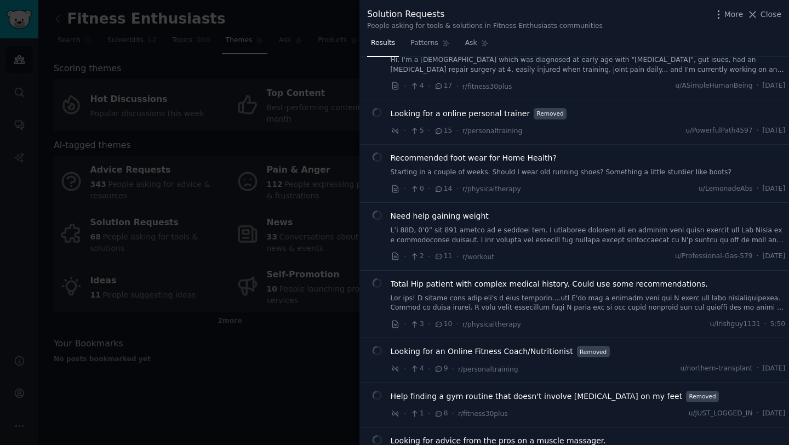
click at [762, 20] on div "More Close" at bounding box center [747, 15] width 69 height 14
click at [762, 16] on span "Close" at bounding box center [771, 15] width 21 height 12
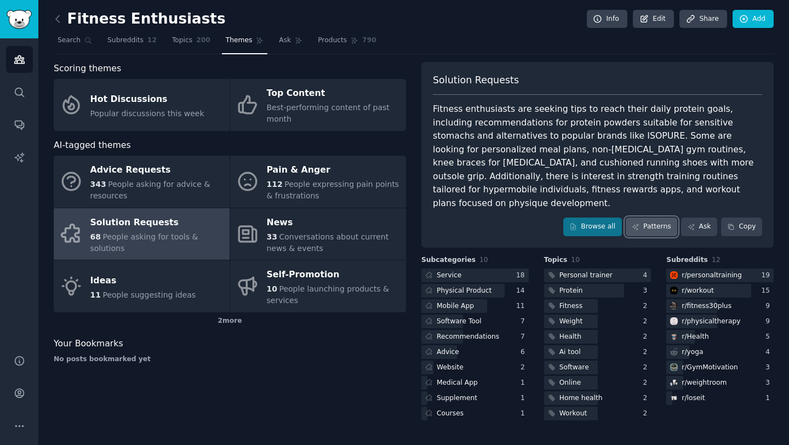
click at [662, 218] on link "Patterns" at bounding box center [652, 227] width 52 height 19
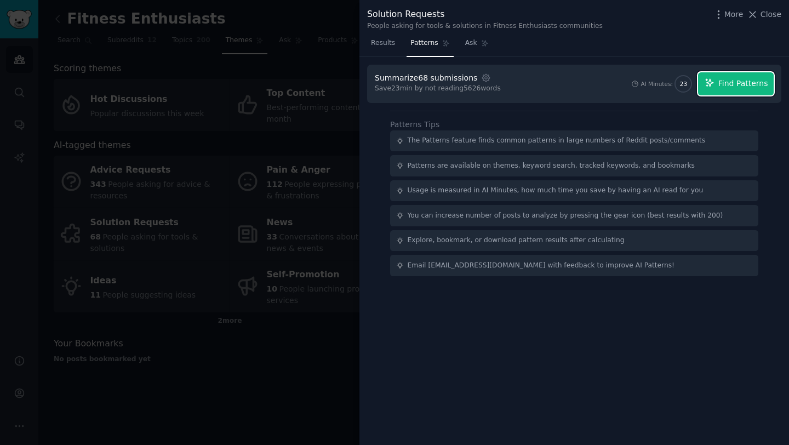
click at [754, 78] on span "Find Patterns" at bounding box center [743, 84] width 50 height 12
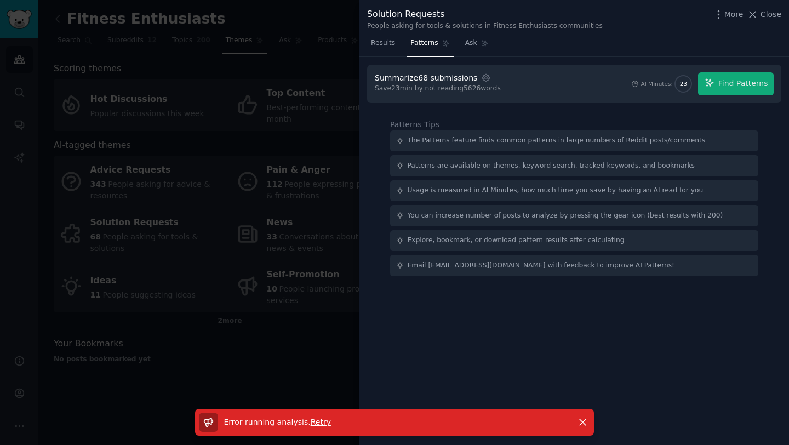
click at [259, 321] on div at bounding box center [394, 222] width 789 height 445
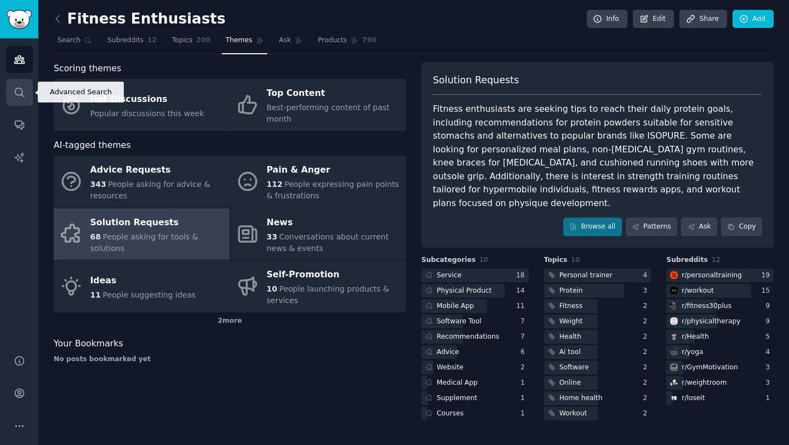
click at [15, 101] on link "Search" at bounding box center [19, 92] width 27 height 27
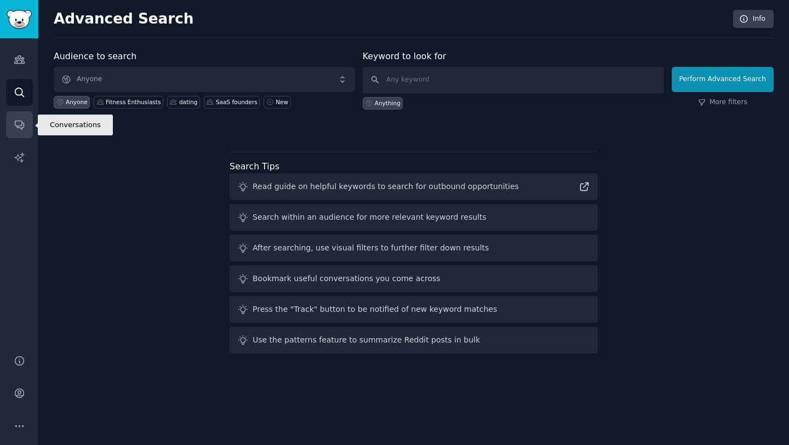
click at [19, 123] on icon "Sidebar" at bounding box center [20, 125] width 12 height 12
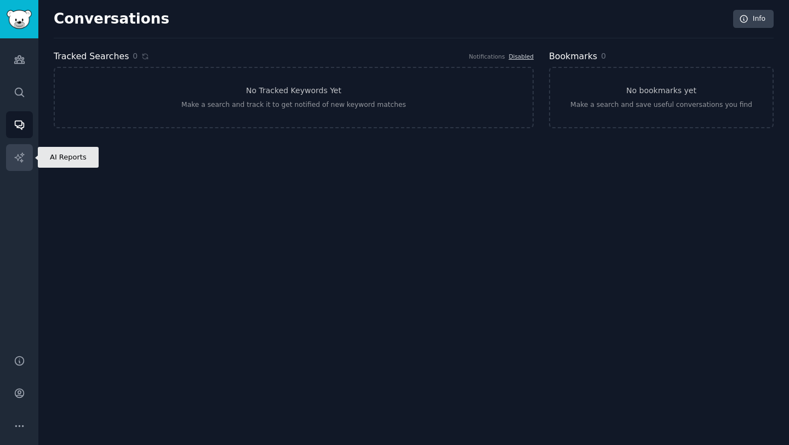
click at [19, 146] on link "AI Reports" at bounding box center [19, 157] width 27 height 27
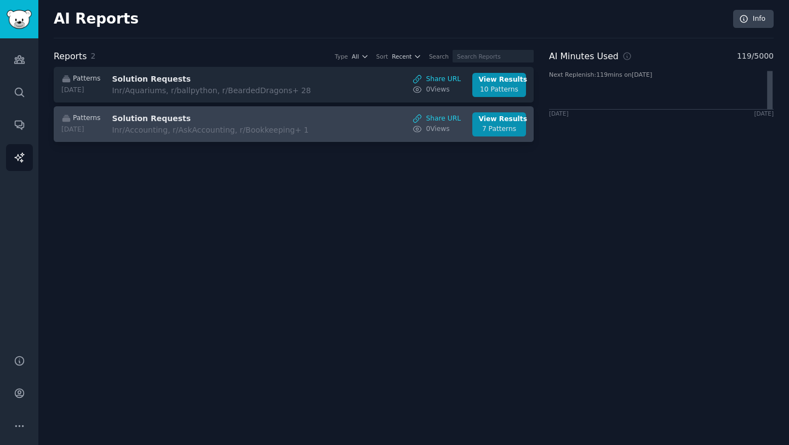
click at [242, 134] on div "In r/Accounting, r/AskAccounting, r/Bookkeeping + 1" at bounding box center [210, 130] width 197 height 12
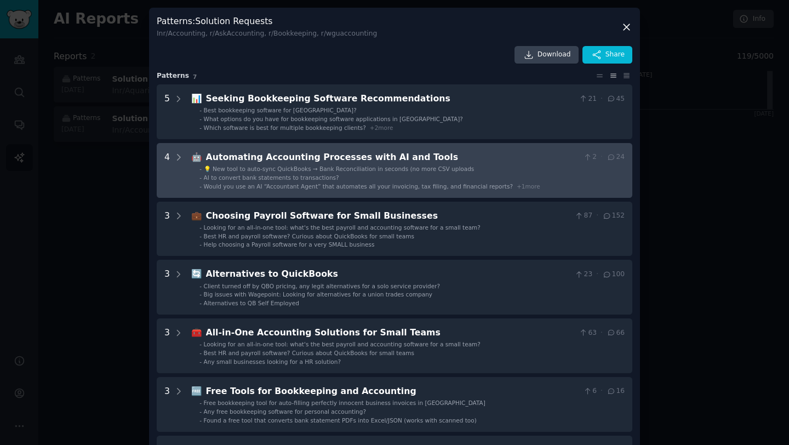
click at [252, 175] on span "AI to convert bank statements to transactions?" at bounding box center [271, 177] width 135 height 7
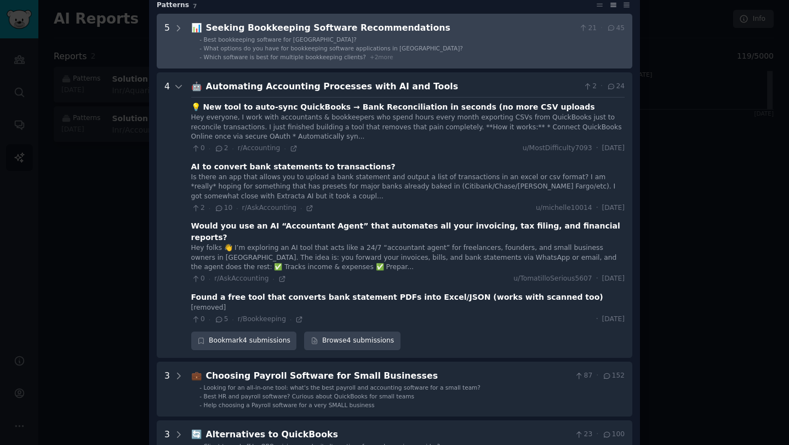
click at [269, 44] on div "What options do you have for bookkeeping software applications in Pakistan?" at bounding box center [333, 48] width 259 height 8
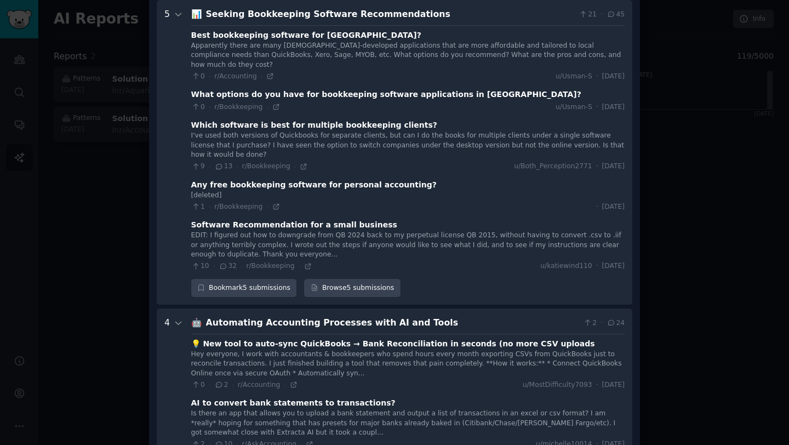
scroll to position [477, 0]
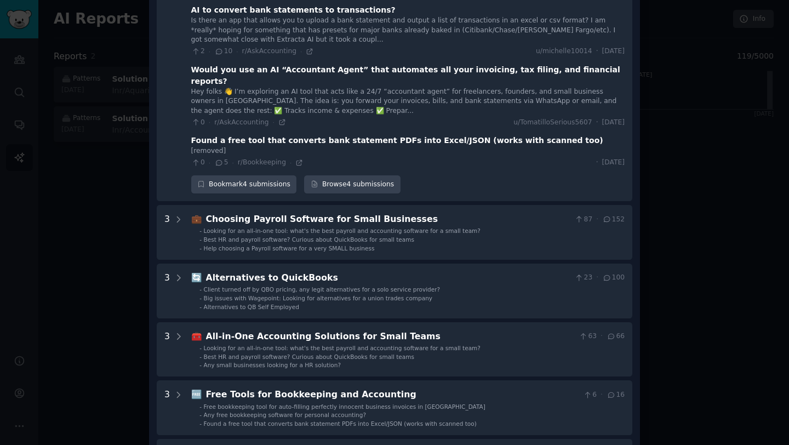
click at [120, 239] on div at bounding box center [394, 222] width 789 height 445
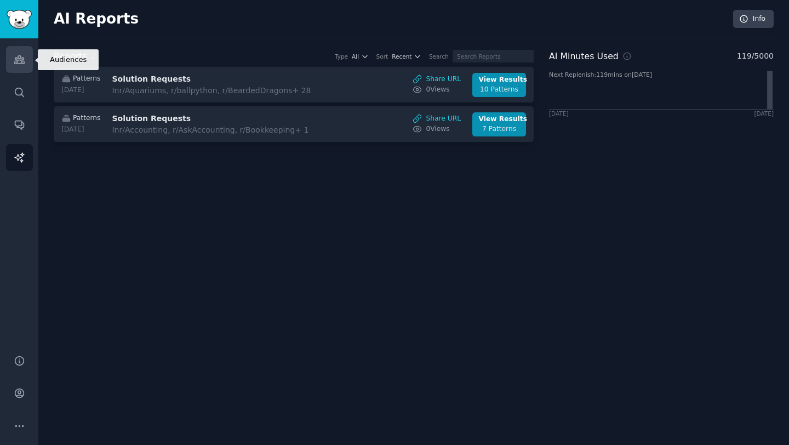
click at [26, 62] on link "Audiences" at bounding box center [19, 59] width 27 height 27
